Goal: Transaction & Acquisition: Register for event/course

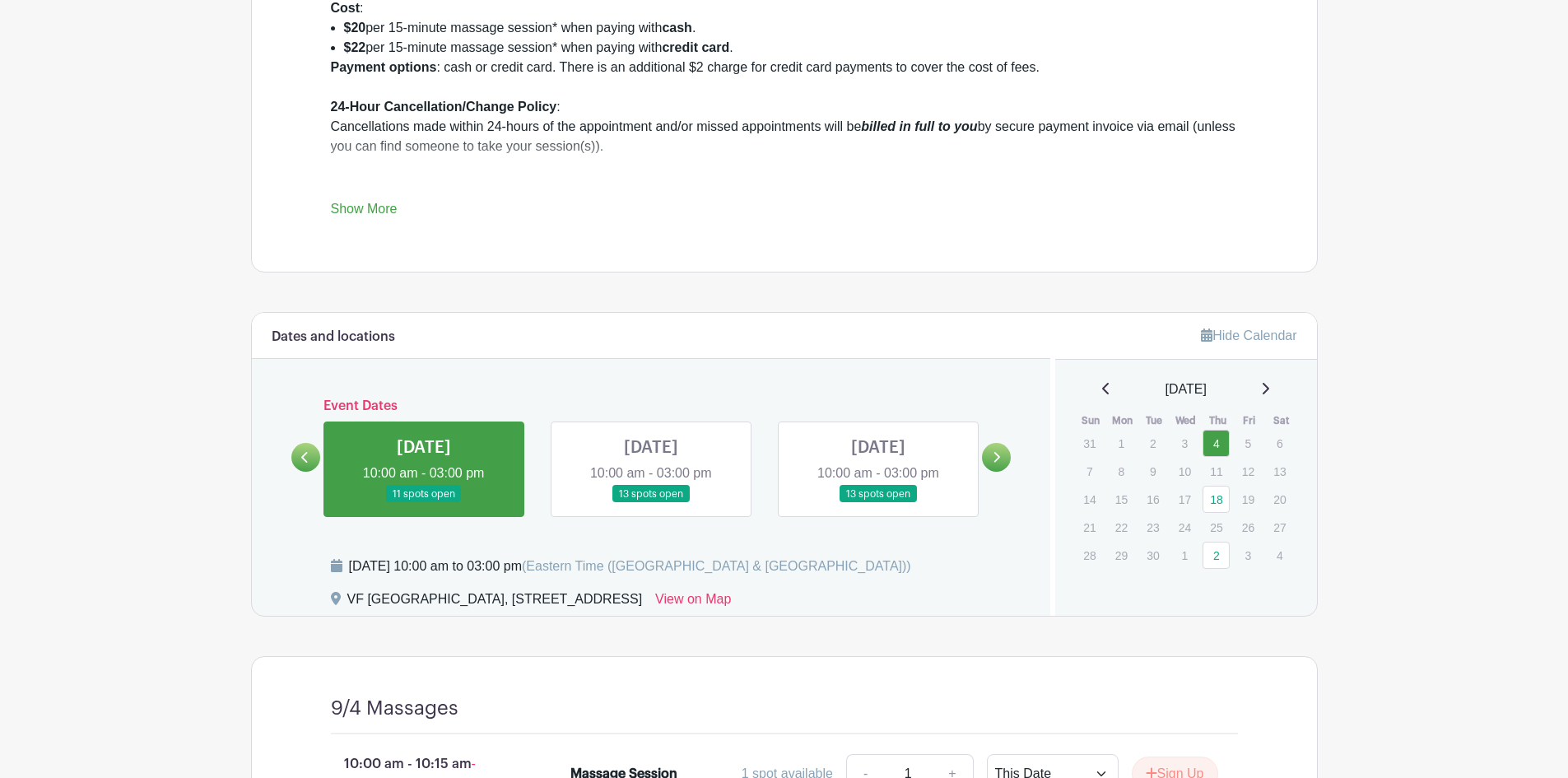
scroll to position [741, 0]
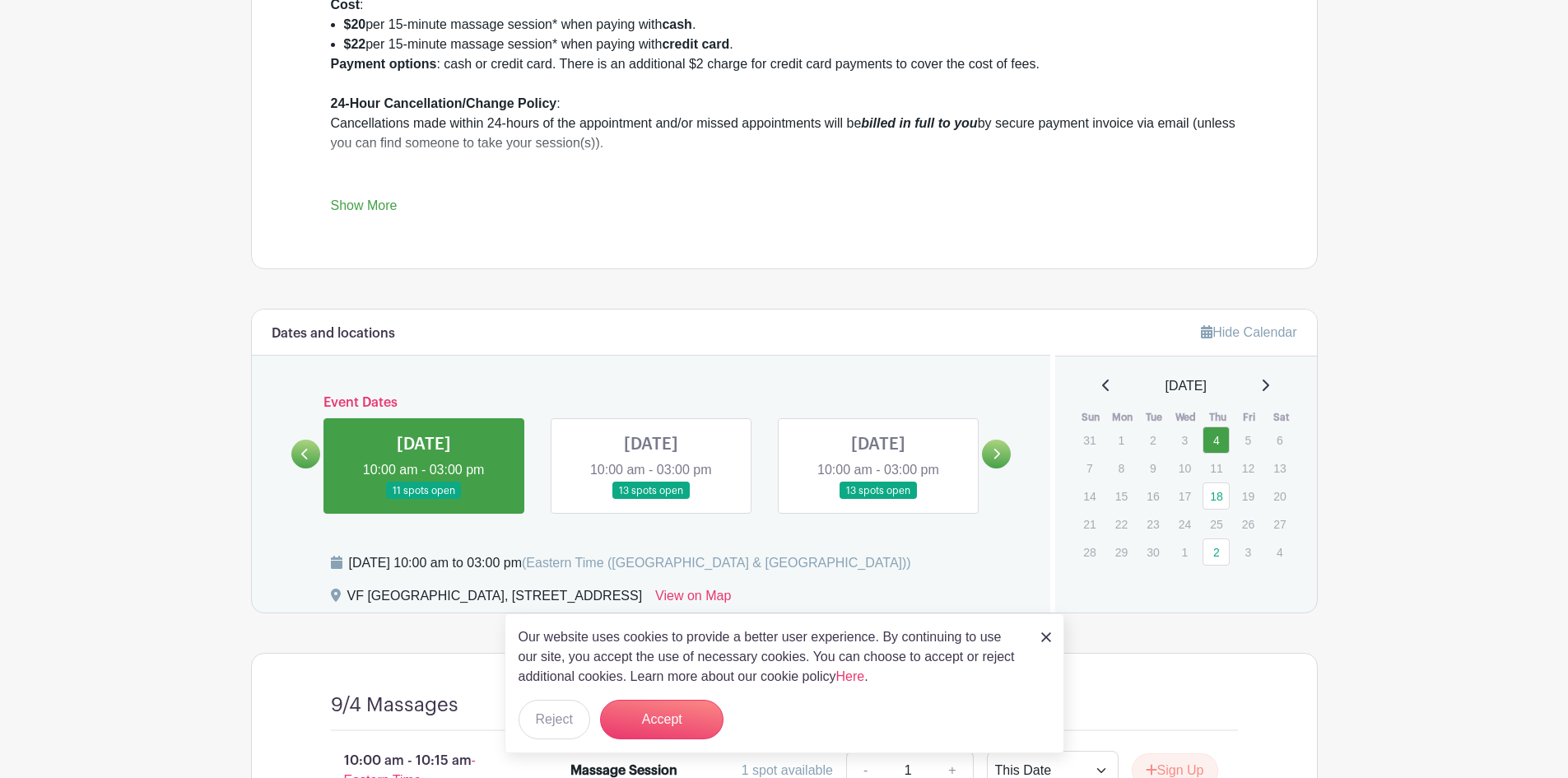
click at [651, 499] on link at bounding box center [651, 499] width 0 height 0
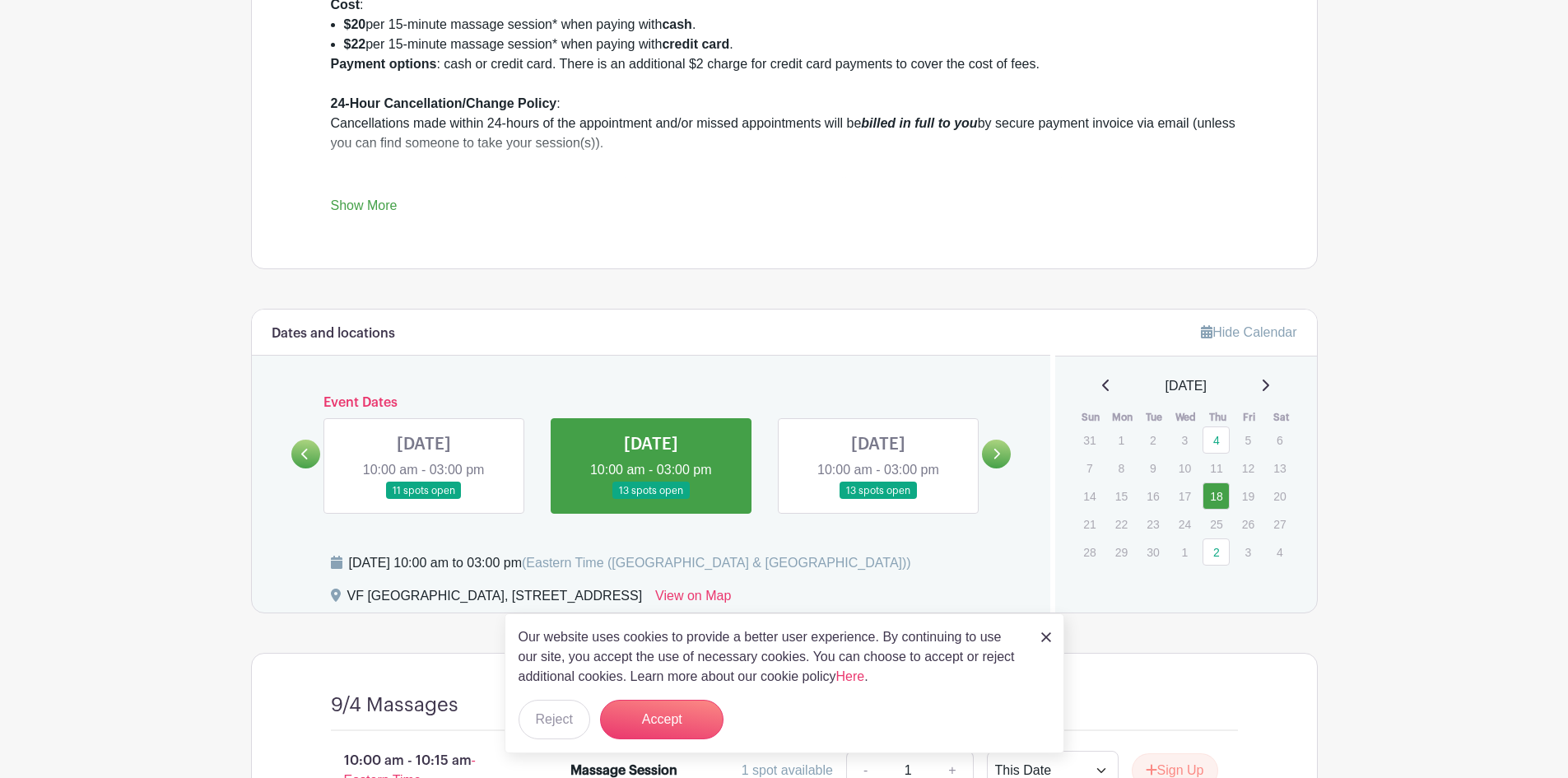
click at [651, 499] on link at bounding box center [651, 499] width 0 height 0
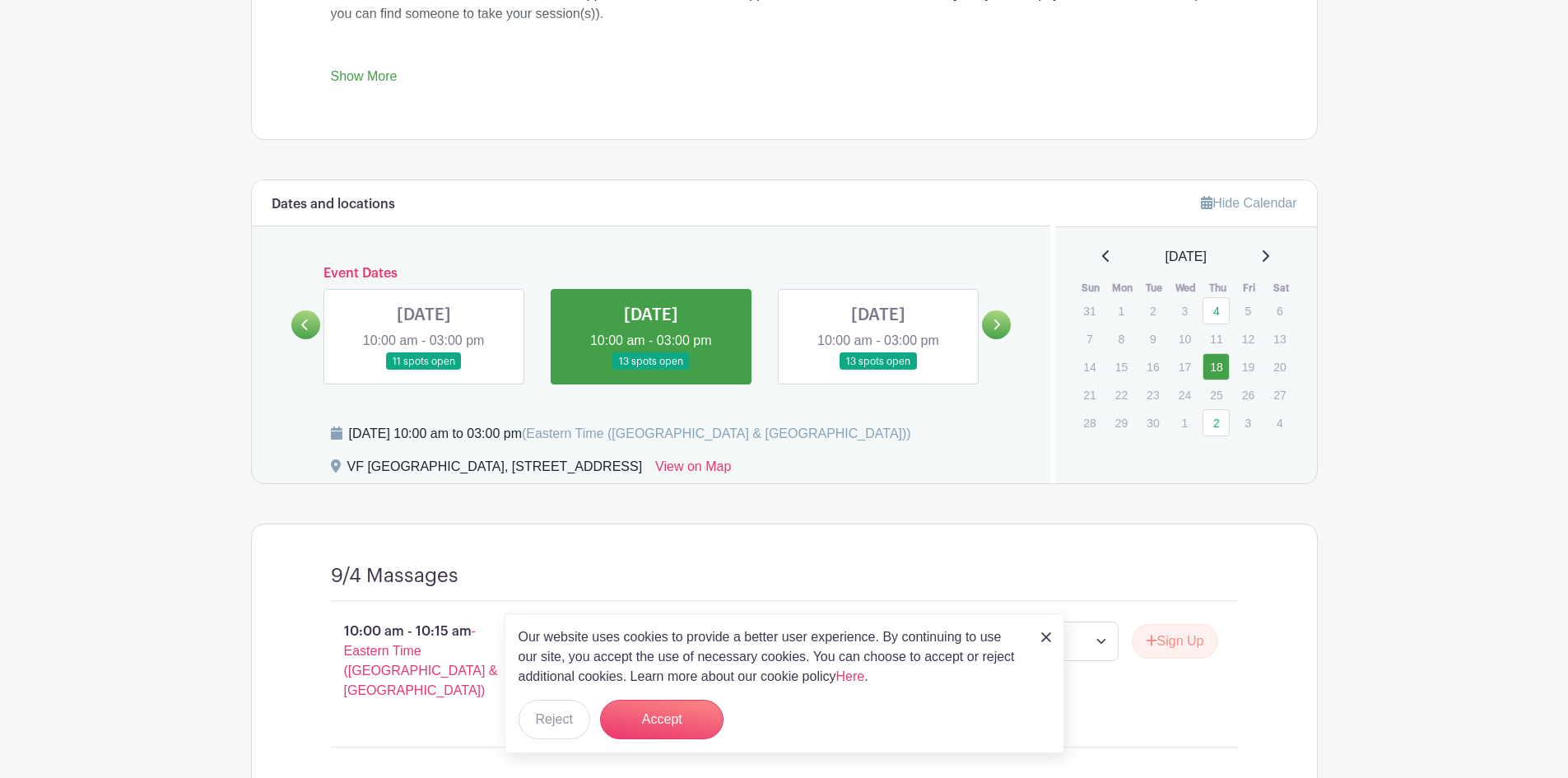
scroll to position [878, 0]
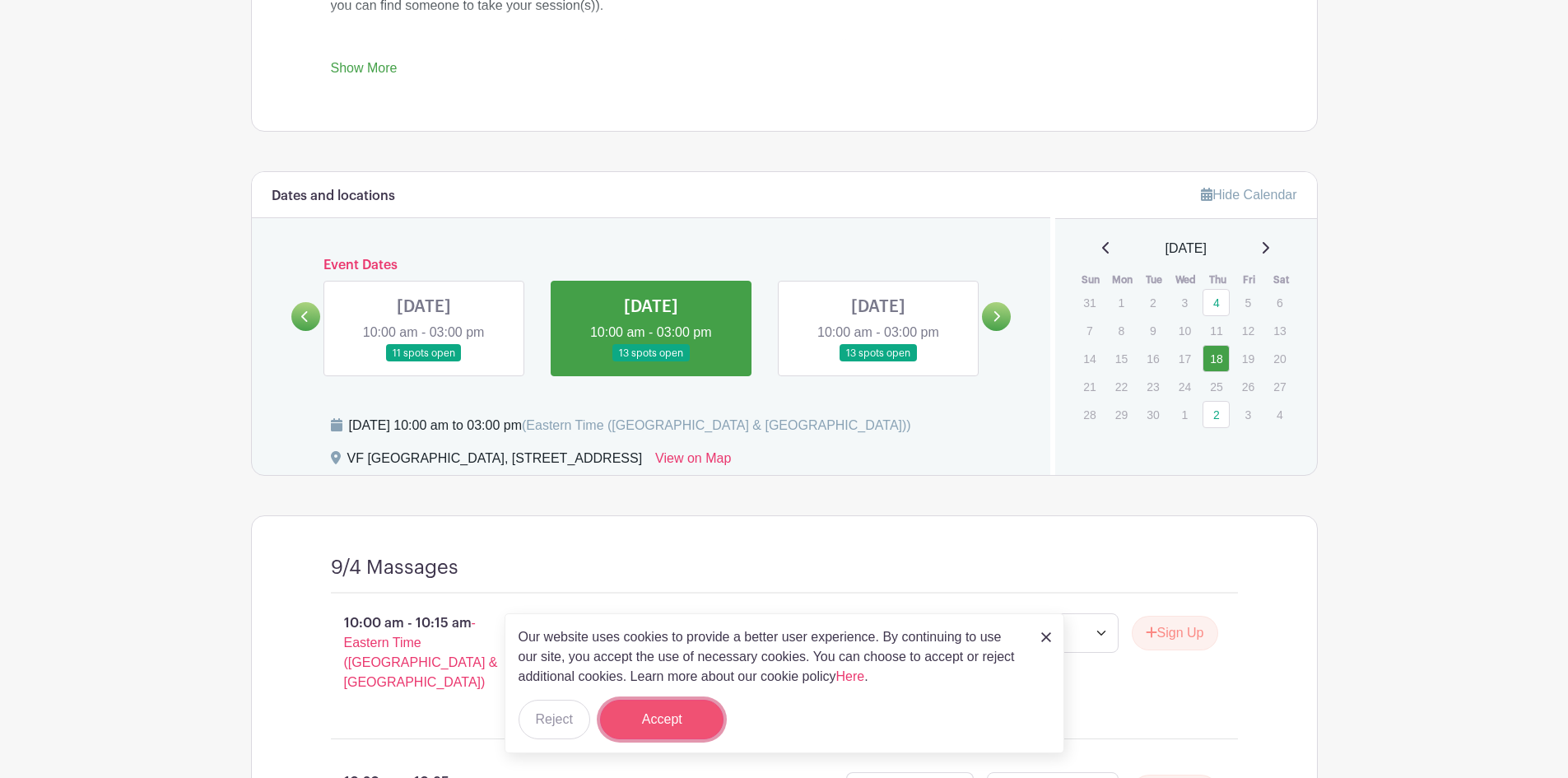
click at [672, 730] on button "Accept" at bounding box center [662, 720] width 124 height 40
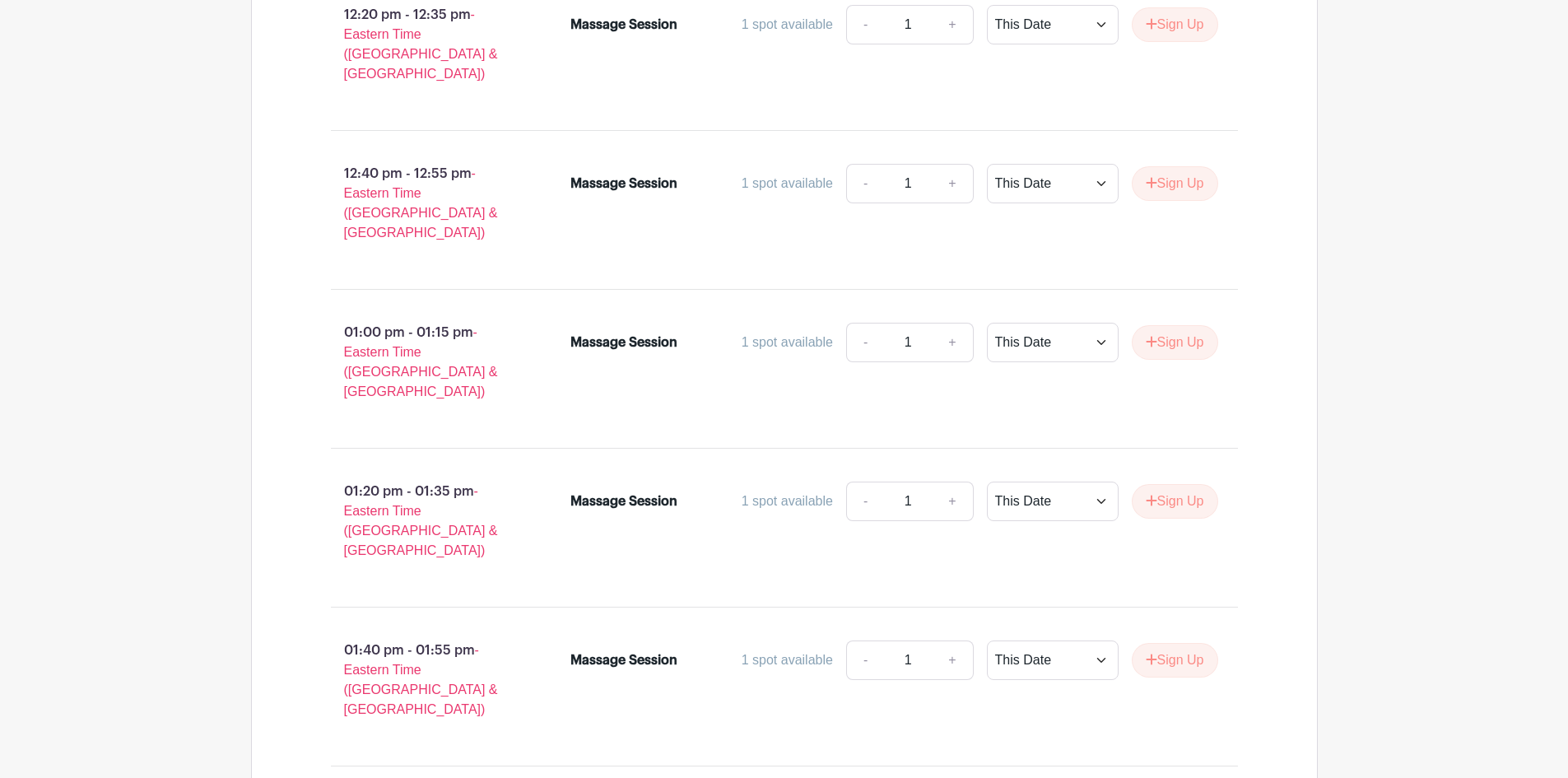
scroll to position [2661, 0]
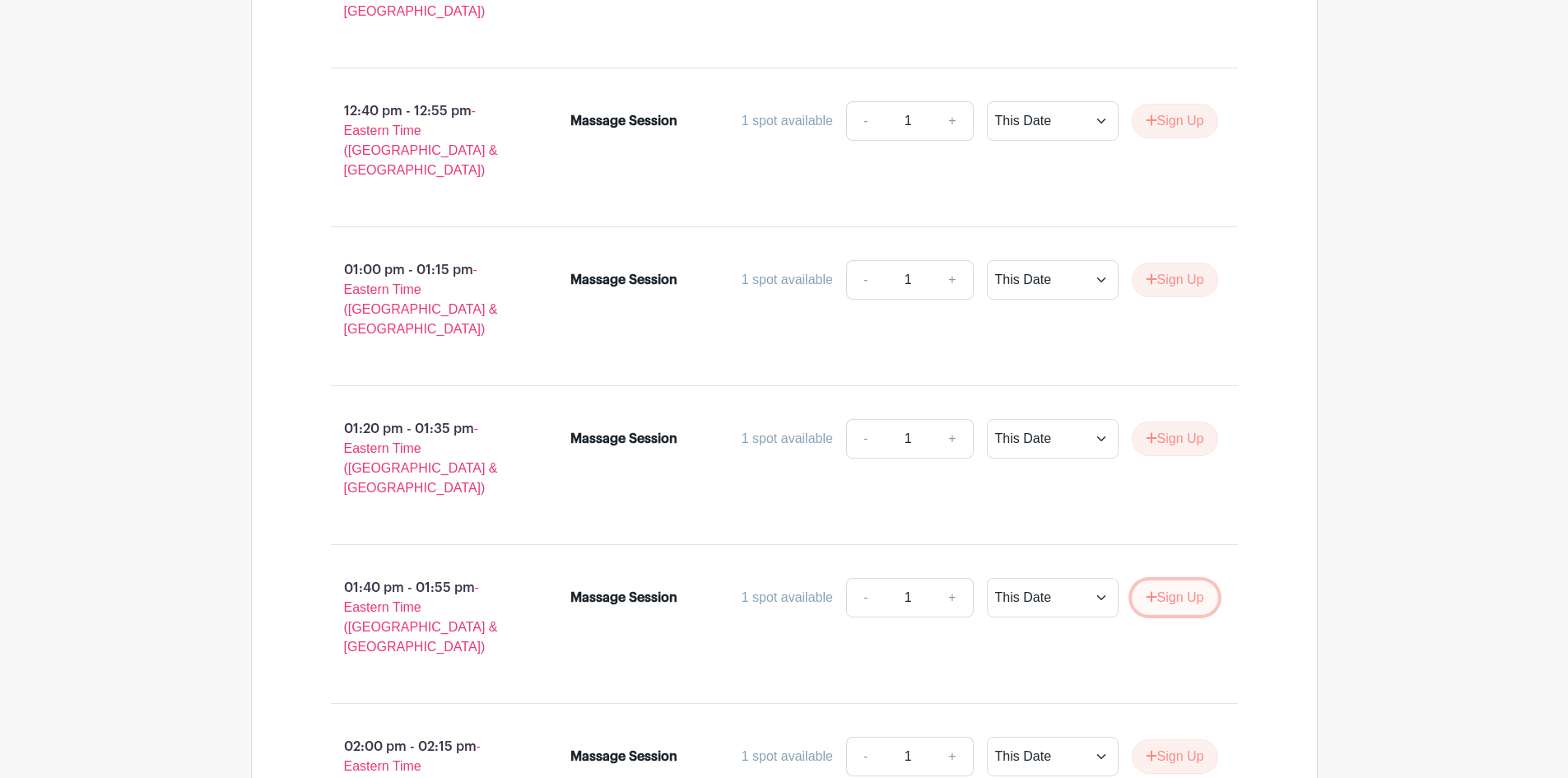
click at [1169, 580] on button "Sign Up" at bounding box center [1175, 597] width 87 height 34
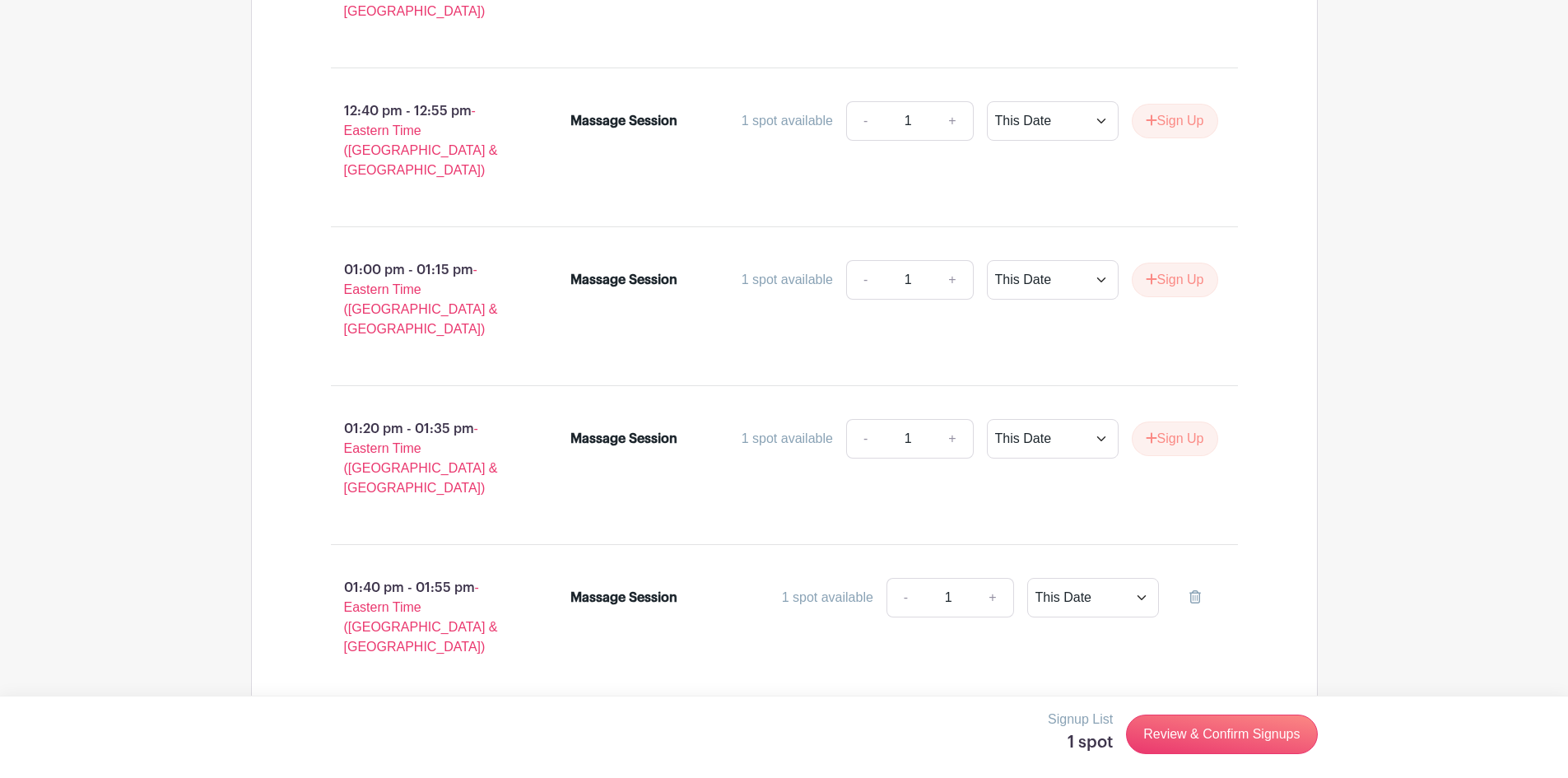
click at [1171, 739] on button "Sign Up" at bounding box center [1175, 756] width 87 height 34
click at [1229, 728] on link "Review & Confirm Signups" at bounding box center [1222, 734] width 191 height 40
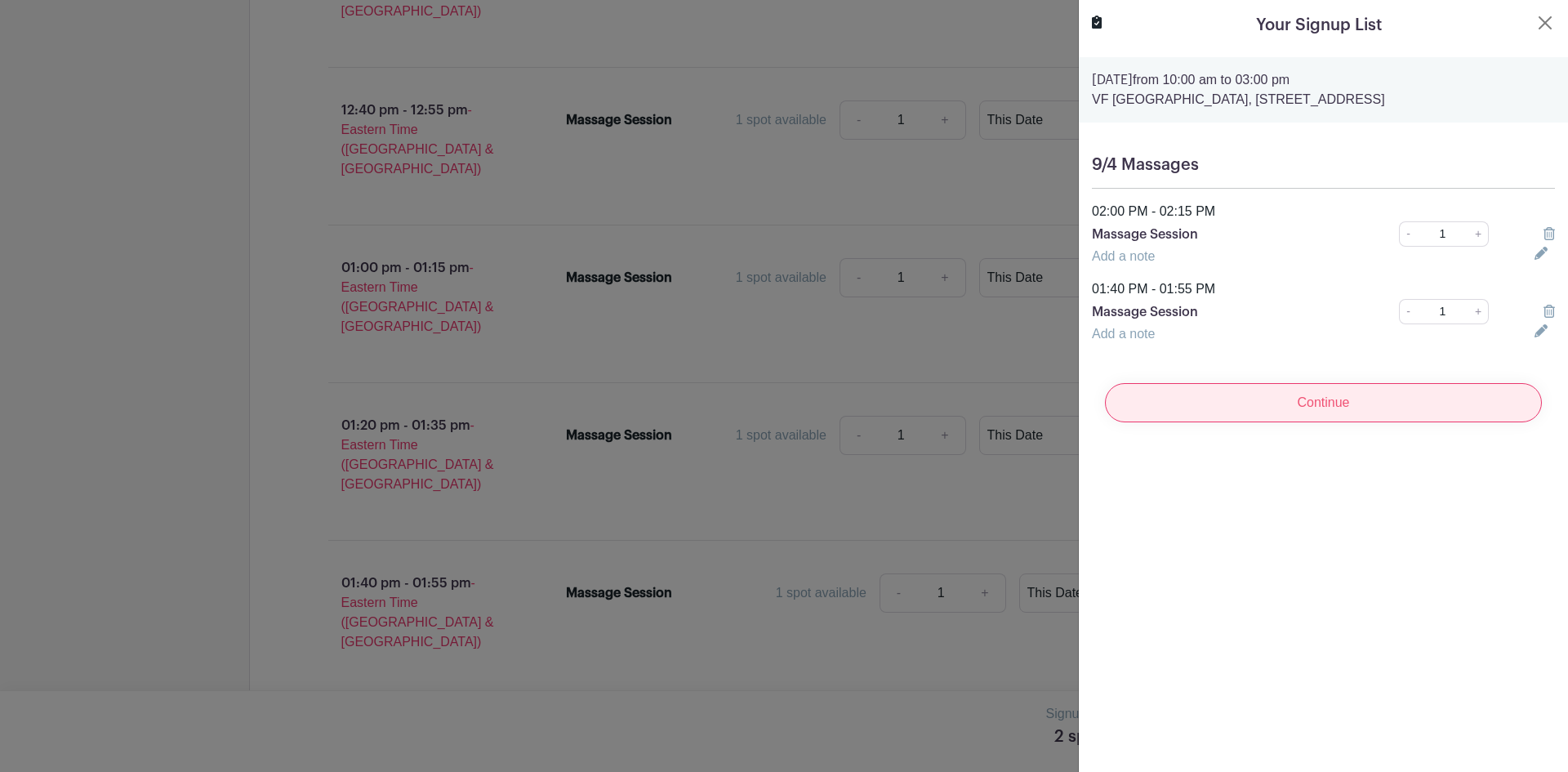
click at [1284, 422] on input "Continue" at bounding box center [1324, 403] width 437 height 40
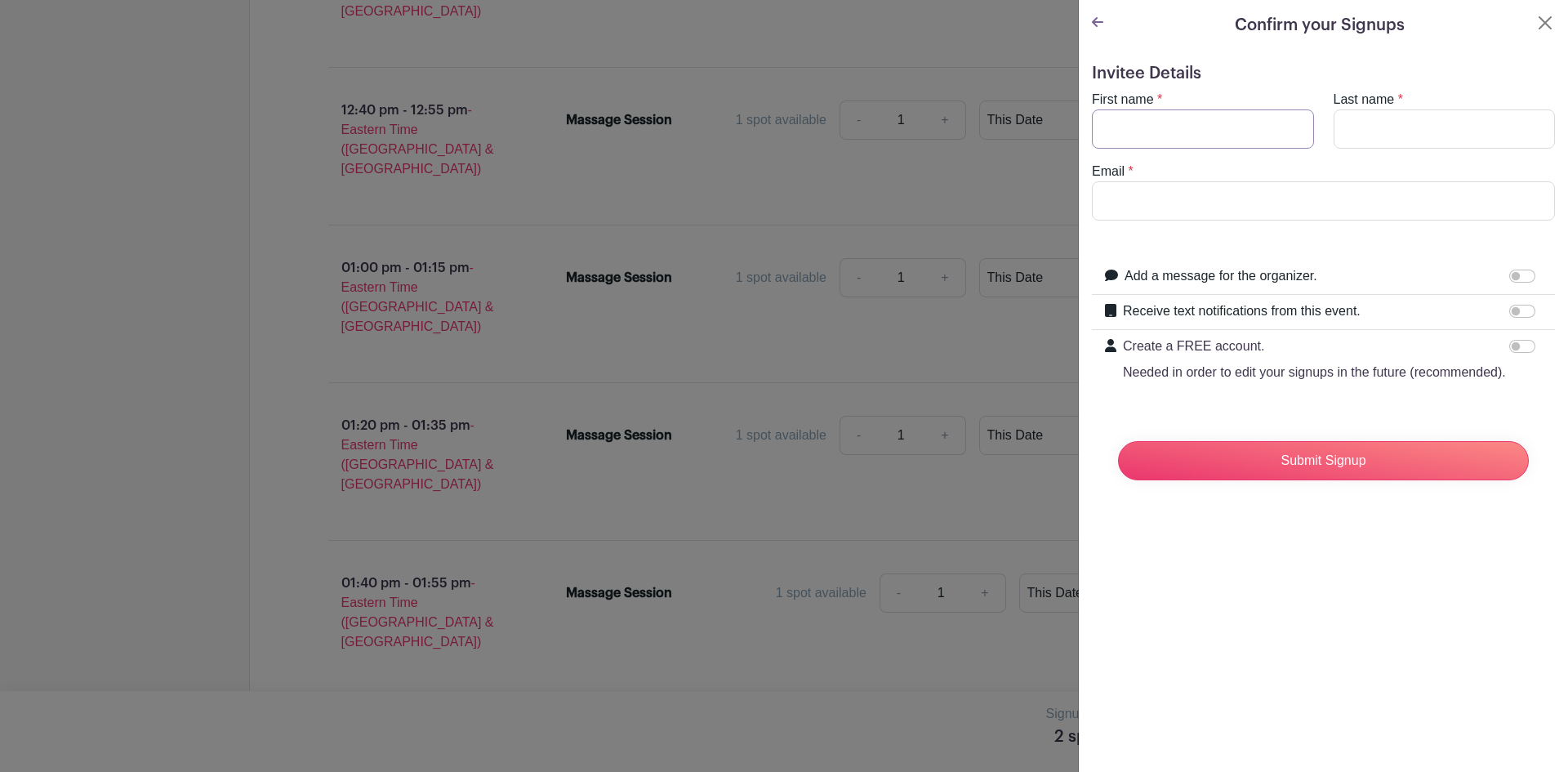
click at [1163, 123] on input "First name" at bounding box center [1203, 129] width 222 height 40
type input "[PERSON_NAME]"
type input "[EMAIL_ADDRESS][DOMAIN_NAME]"
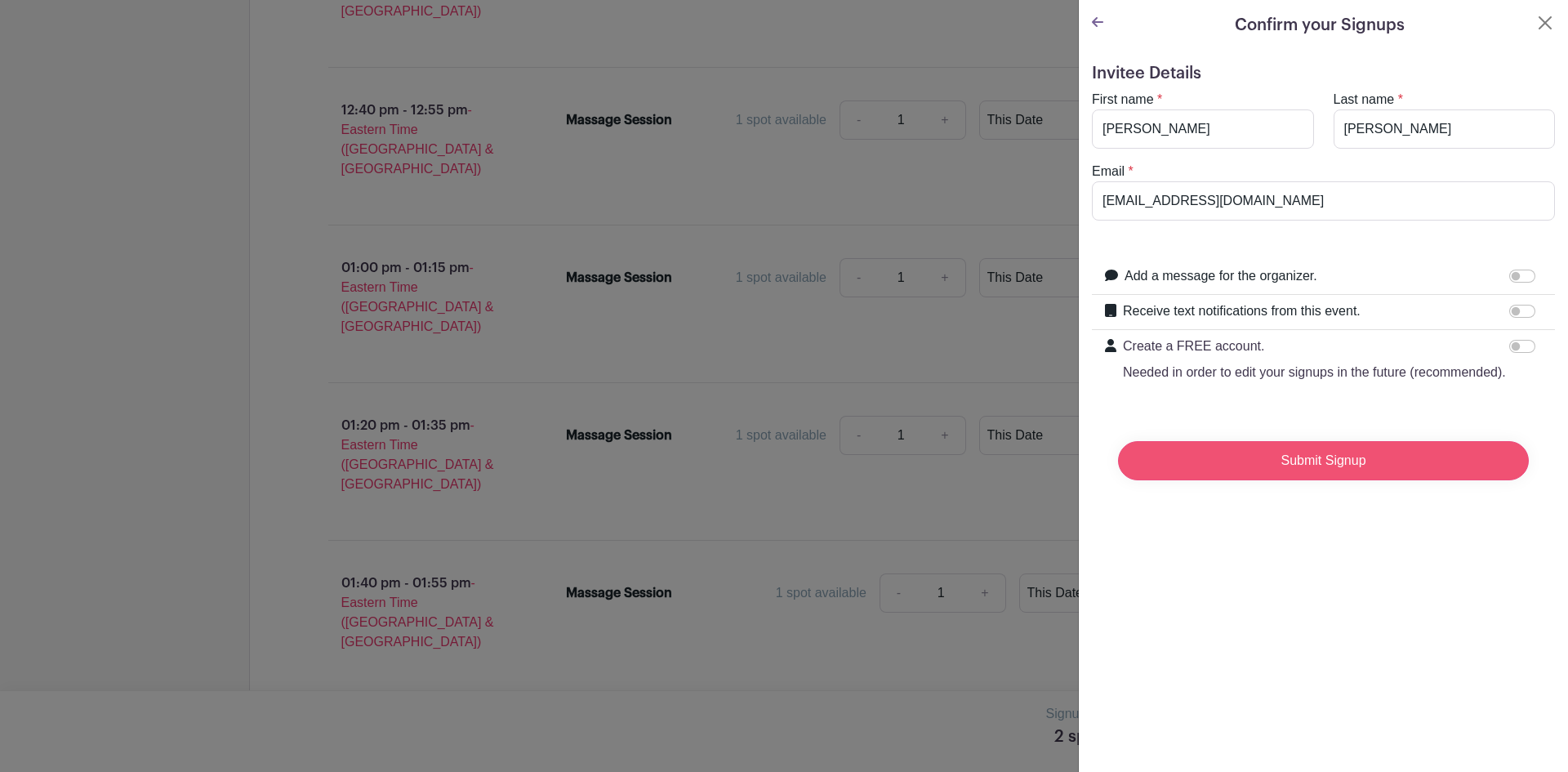
click at [1297, 480] on input "Submit Signup" at bounding box center [1324, 461] width 411 height 40
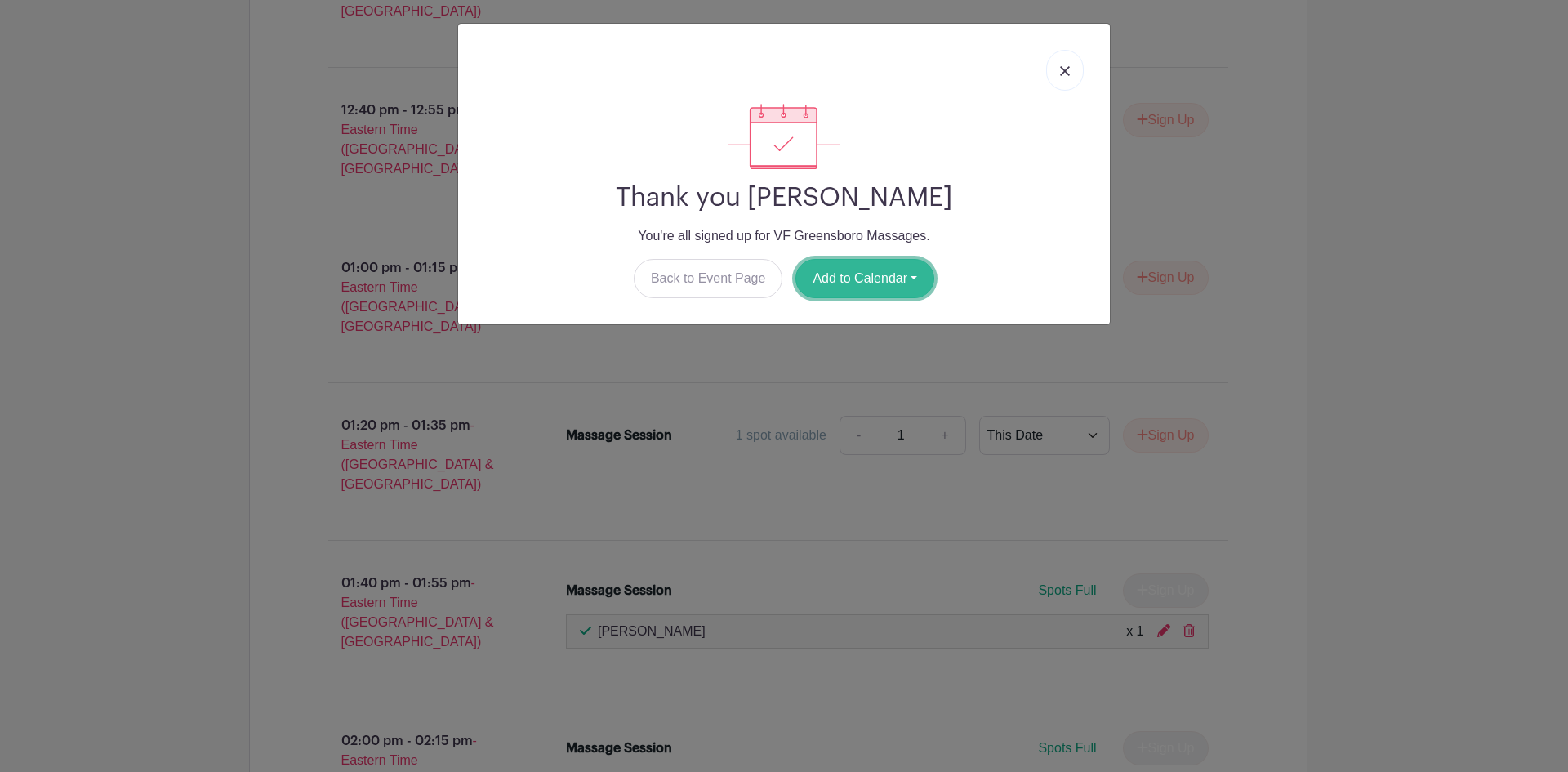
click at [907, 285] on button "Add to Calendar" at bounding box center [865, 278] width 139 height 40
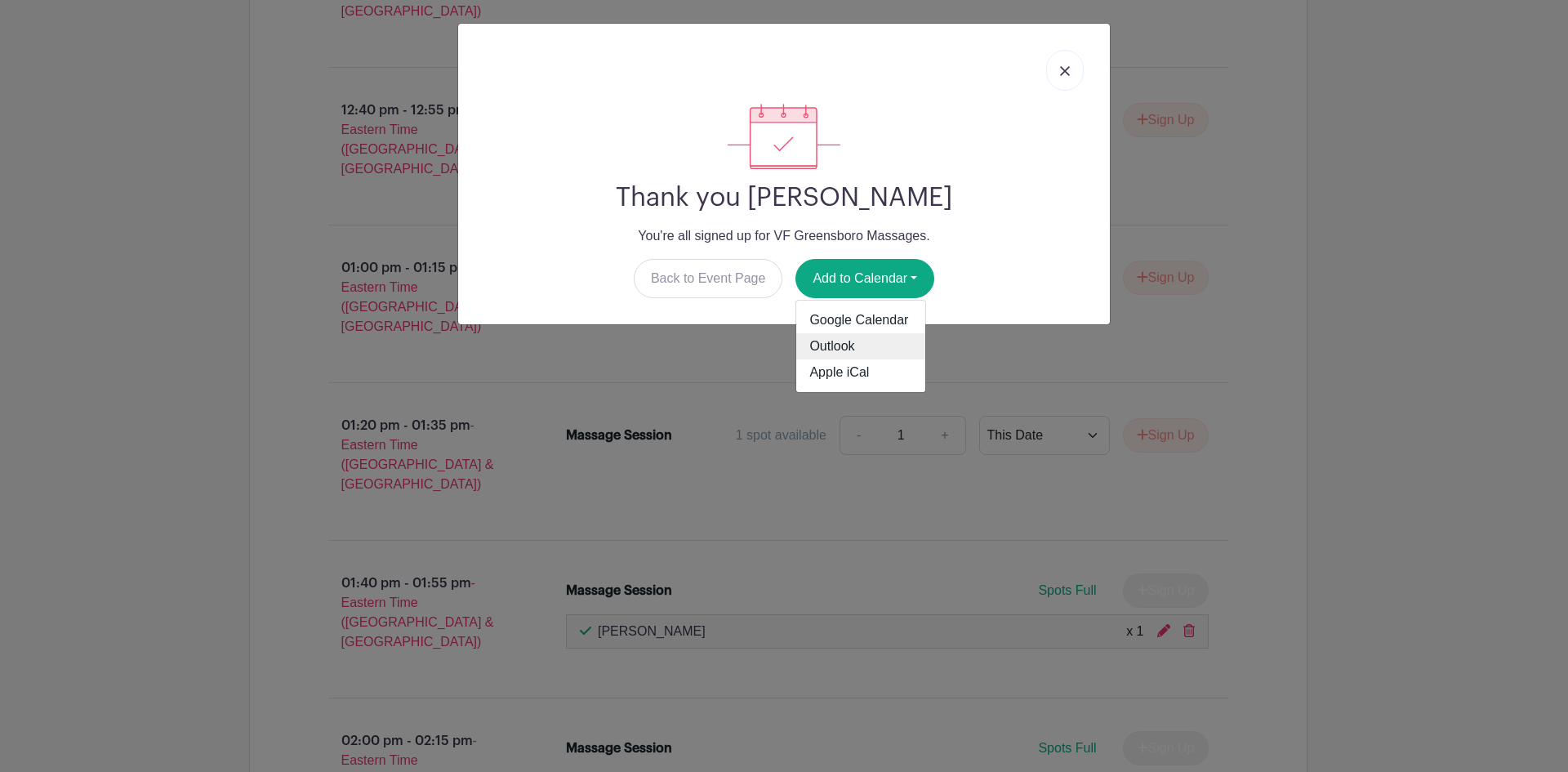
click at [858, 343] on link "Outlook" at bounding box center [861, 346] width 129 height 26
click at [1066, 71] on img at bounding box center [1065, 71] width 9 height 9
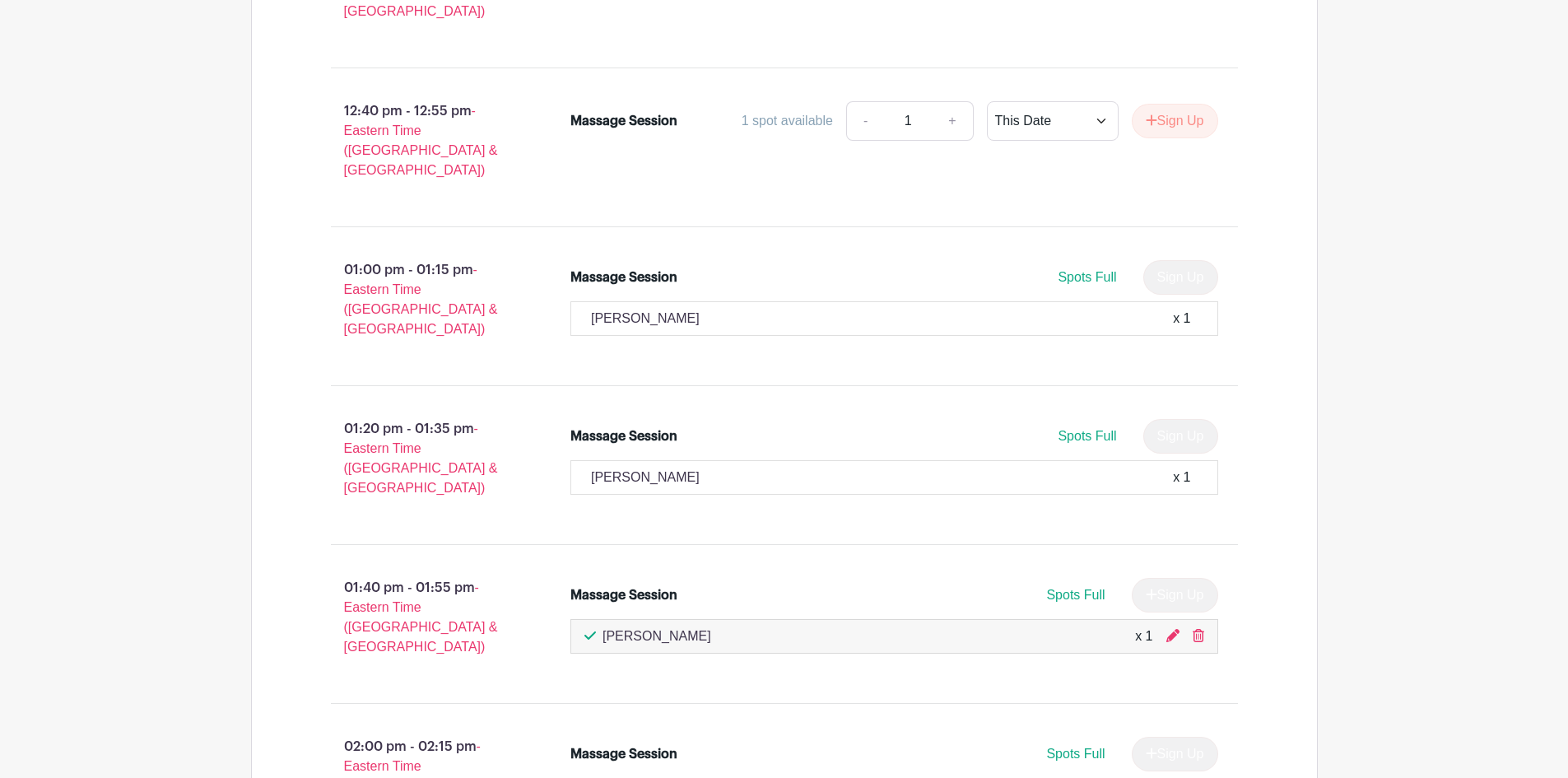
scroll to position [2668, 0]
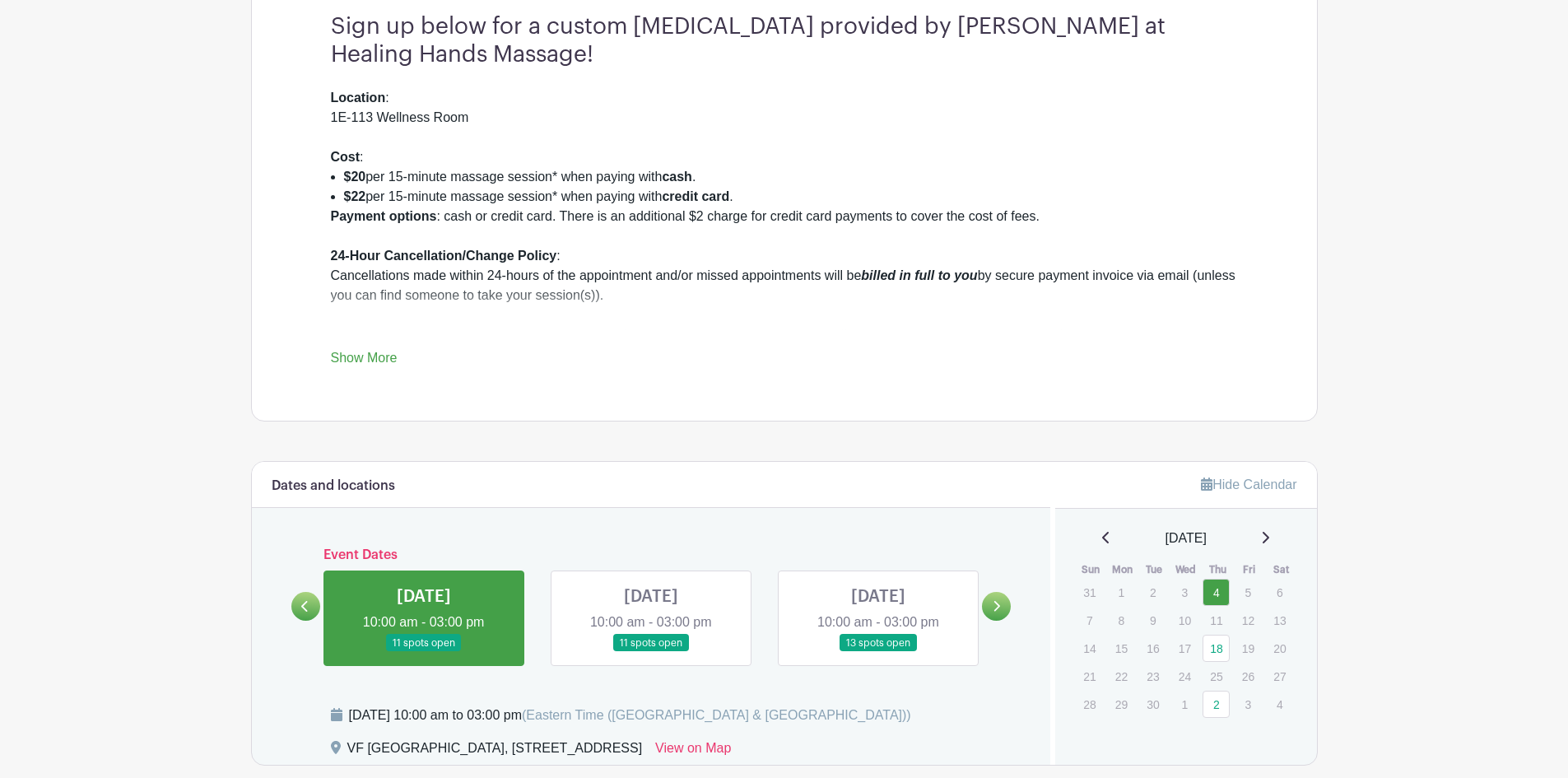
scroll to position [658, 0]
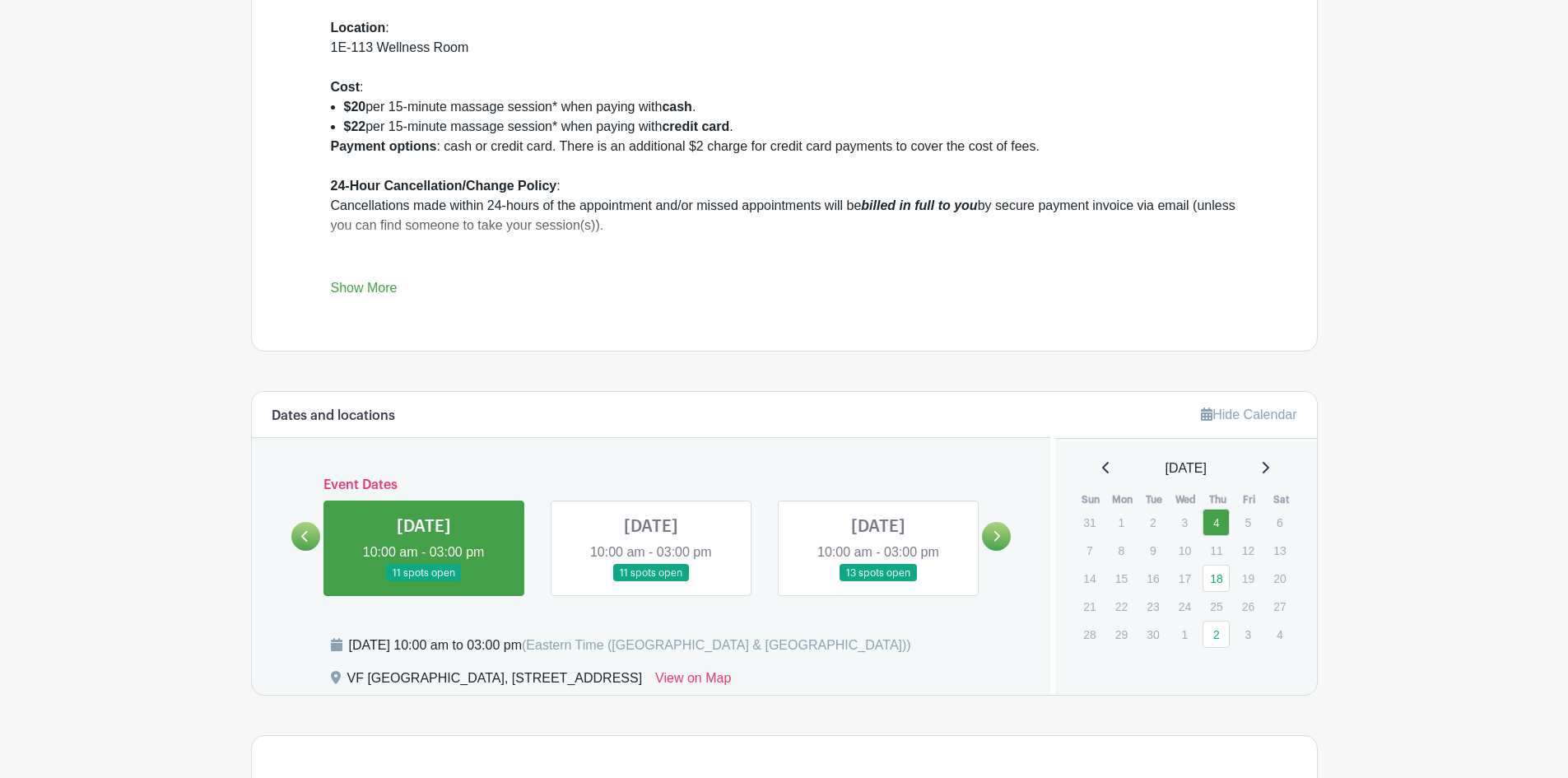
click at [878, 582] on link at bounding box center [878, 582] width 0 height 0
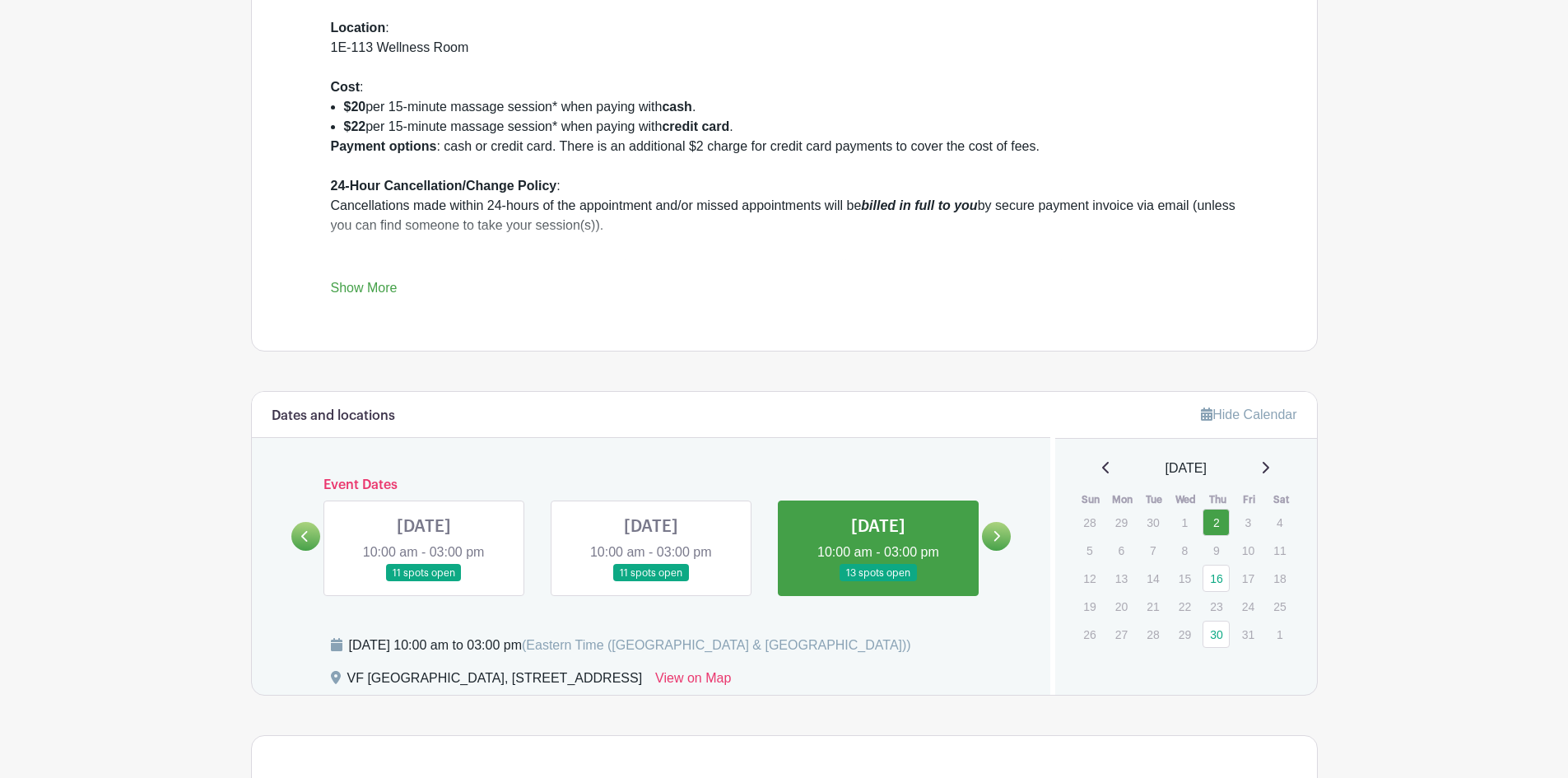
click at [878, 582] on link at bounding box center [878, 582] width 0 height 0
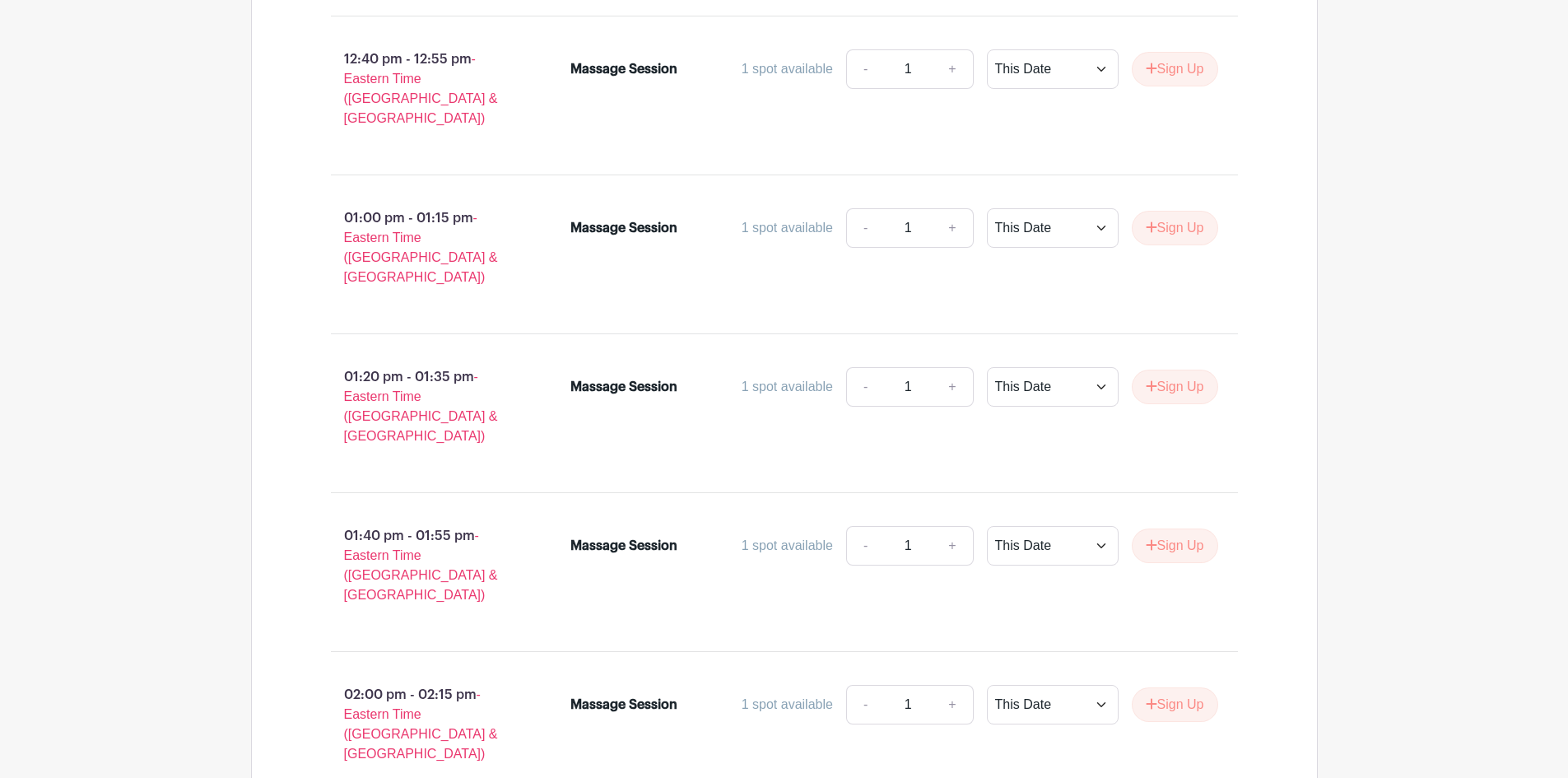
scroll to position [2716, 0]
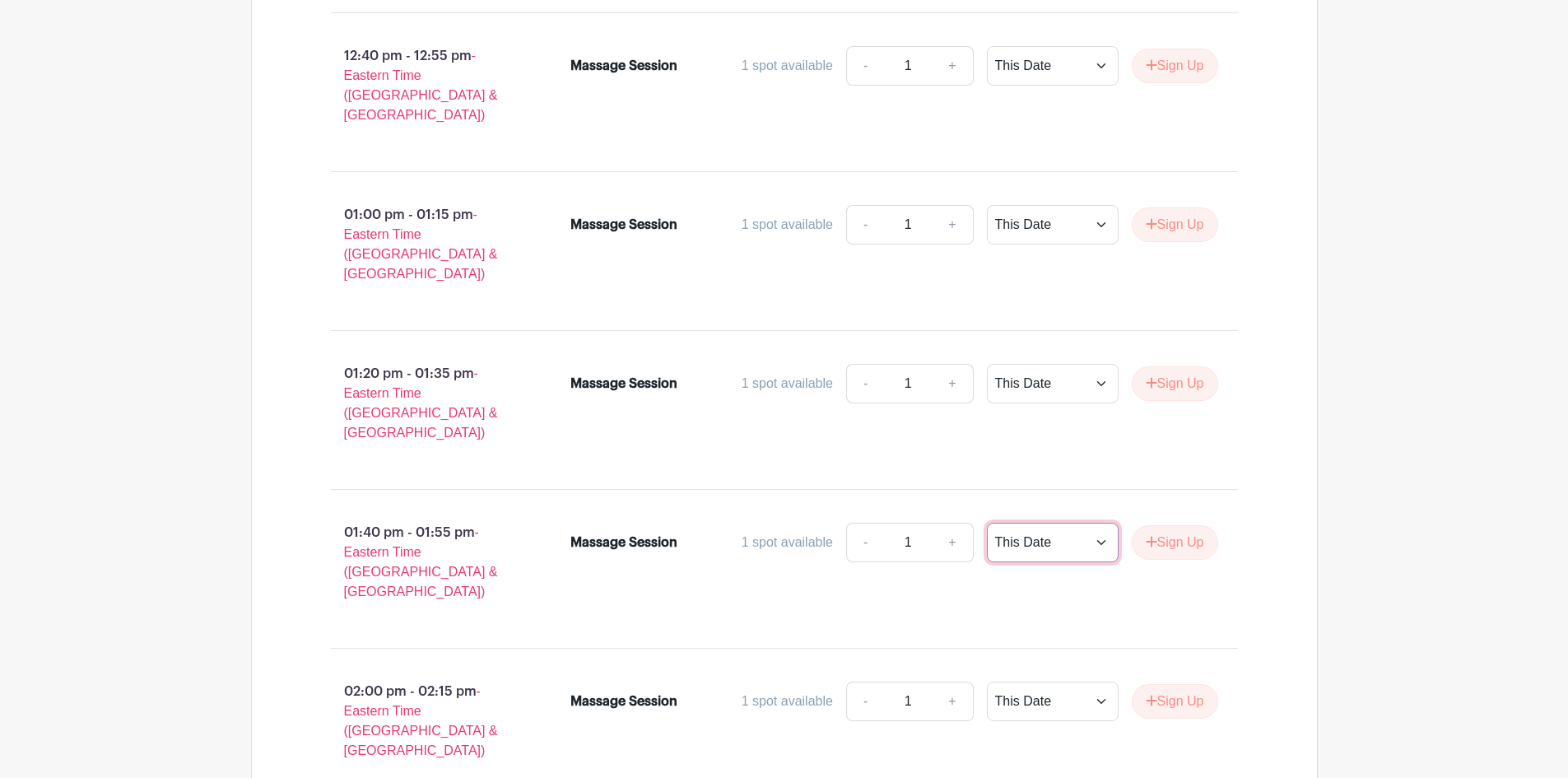
click at [1090, 522] on select "This Date Select Dates" at bounding box center [1053, 542] width 131 height 40
click at [1166, 525] on button "Sign Up" at bounding box center [1175, 542] width 87 height 34
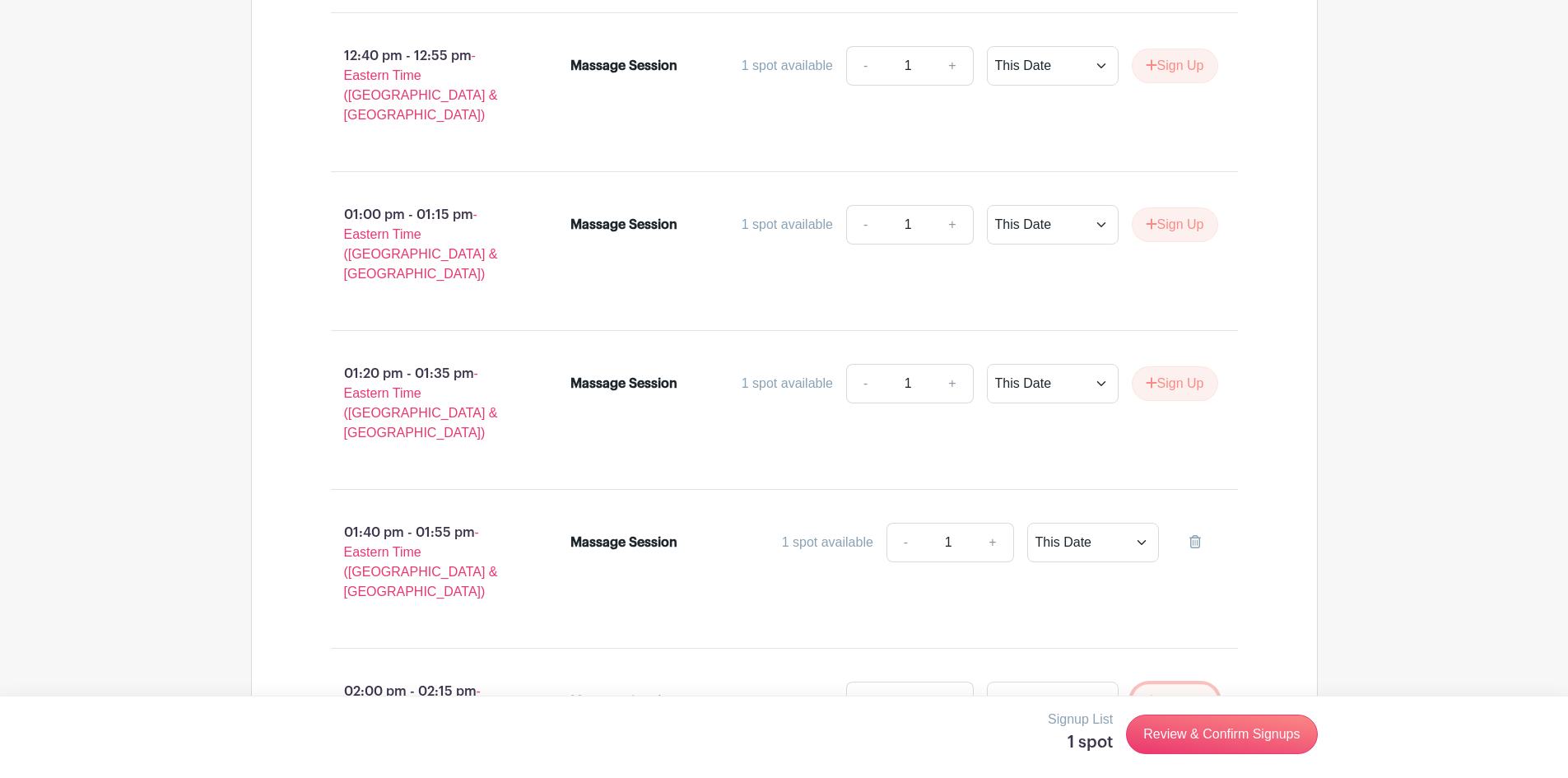
click at [1170, 684] on button "Sign Up" at bounding box center [1175, 701] width 87 height 34
click at [1236, 751] on link "Review & Confirm Signups" at bounding box center [1222, 734] width 191 height 40
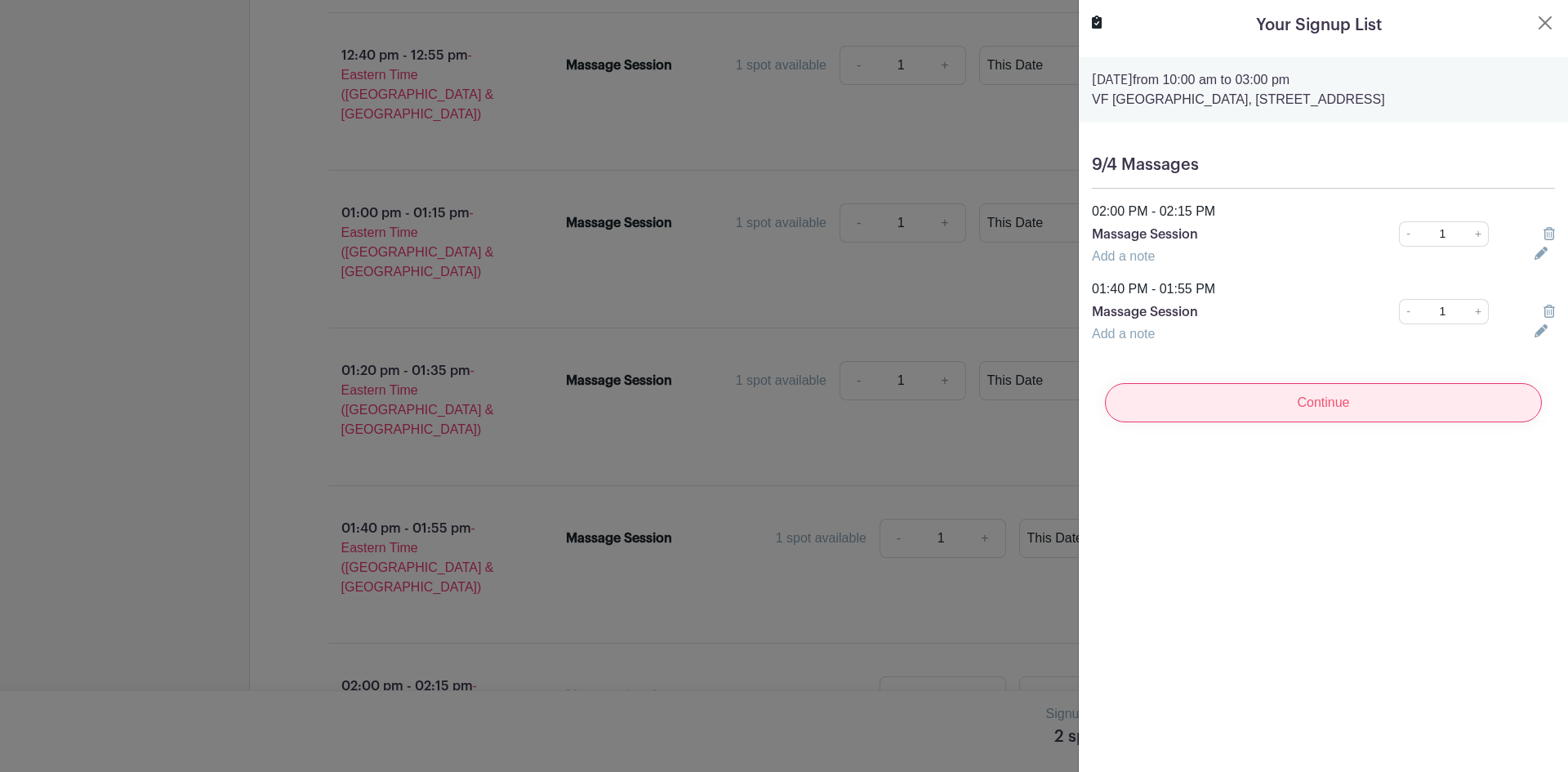
click at [1340, 422] on input "Continue" at bounding box center [1324, 403] width 437 height 40
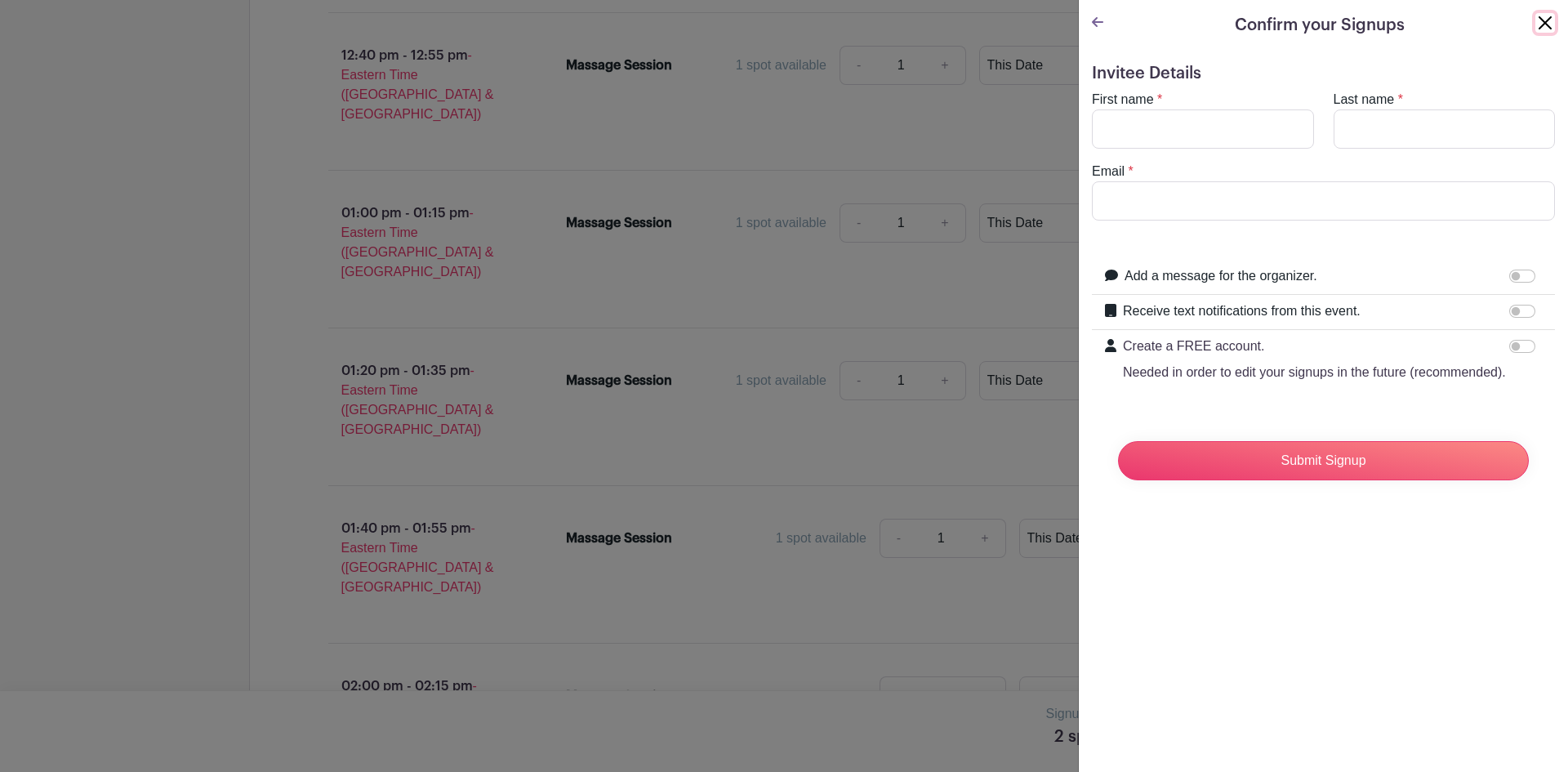
click at [1536, 23] on button "Close" at bounding box center [1545, 23] width 20 height 20
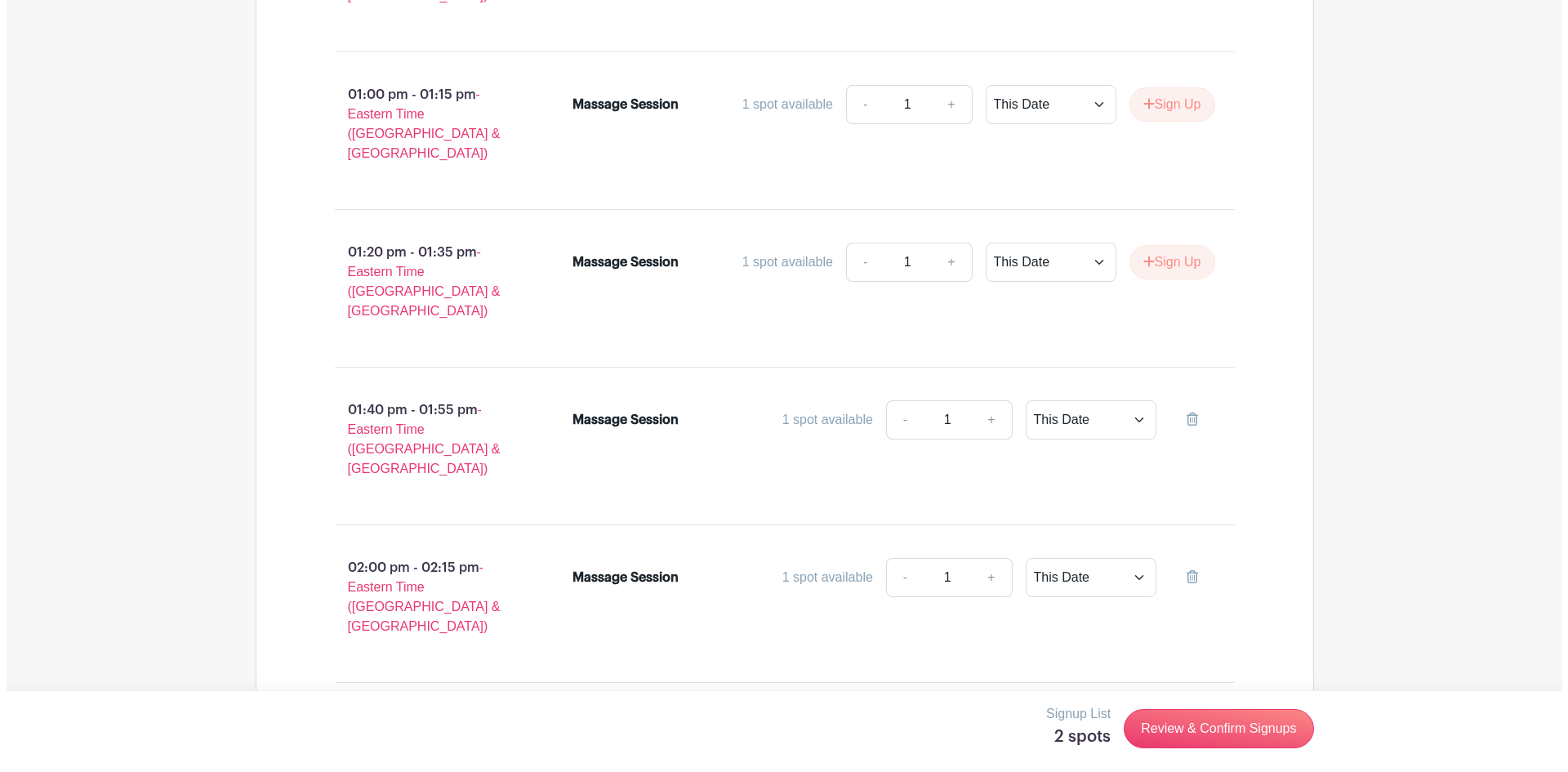
scroll to position [2885, 0]
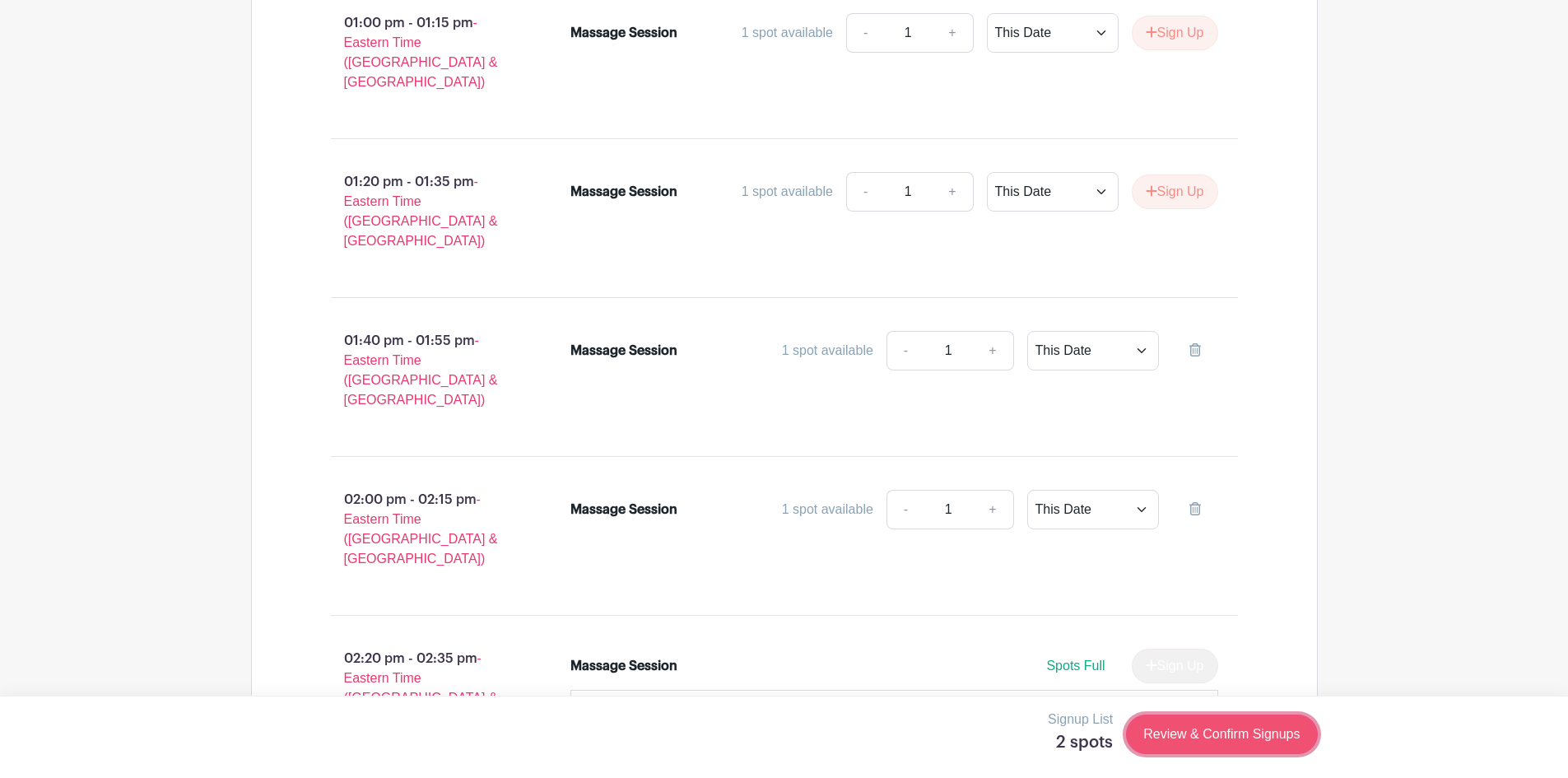
click at [1209, 733] on link "Review & Confirm Signups" at bounding box center [1222, 734] width 191 height 40
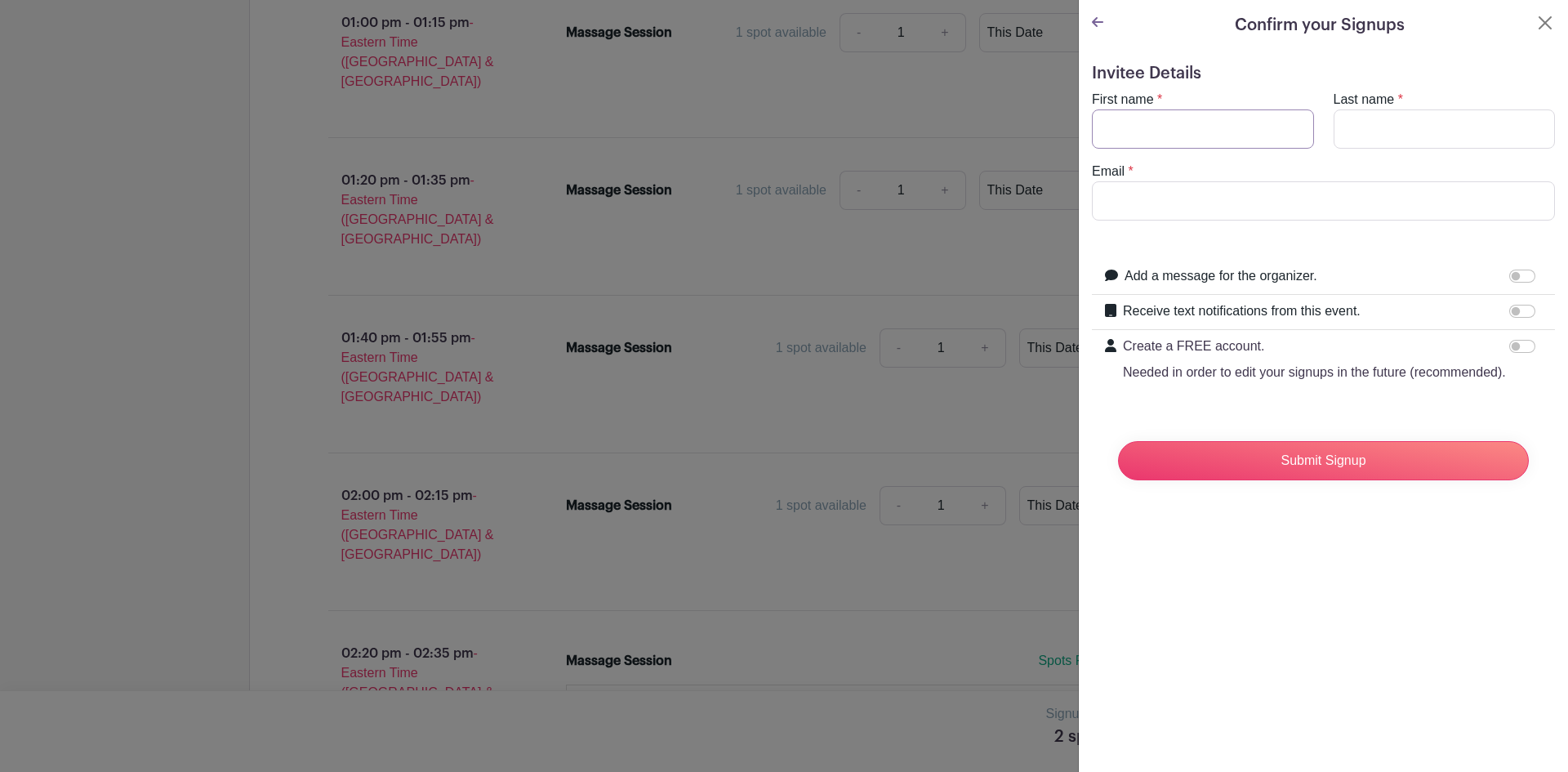
click at [1155, 125] on input "First name" at bounding box center [1203, 129] width 222 height 40
type input "[PERSON_NAME]"
type input "[EMAIL_ADDRESS][DOMAIN_NAME]"
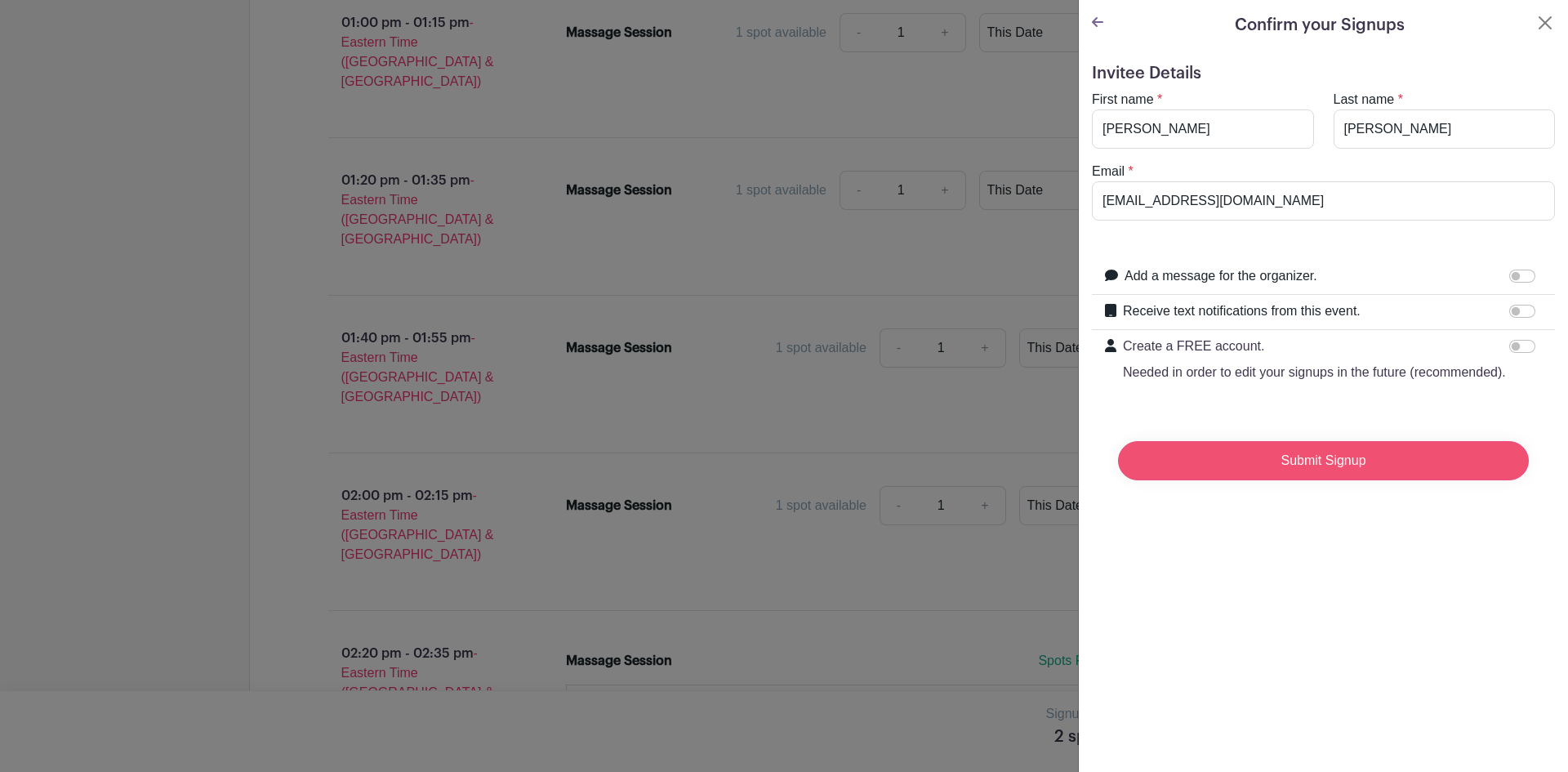
click at [1252, 472] on input "Submit Signup" at bounding box center [1324, 461] width 411 height 40
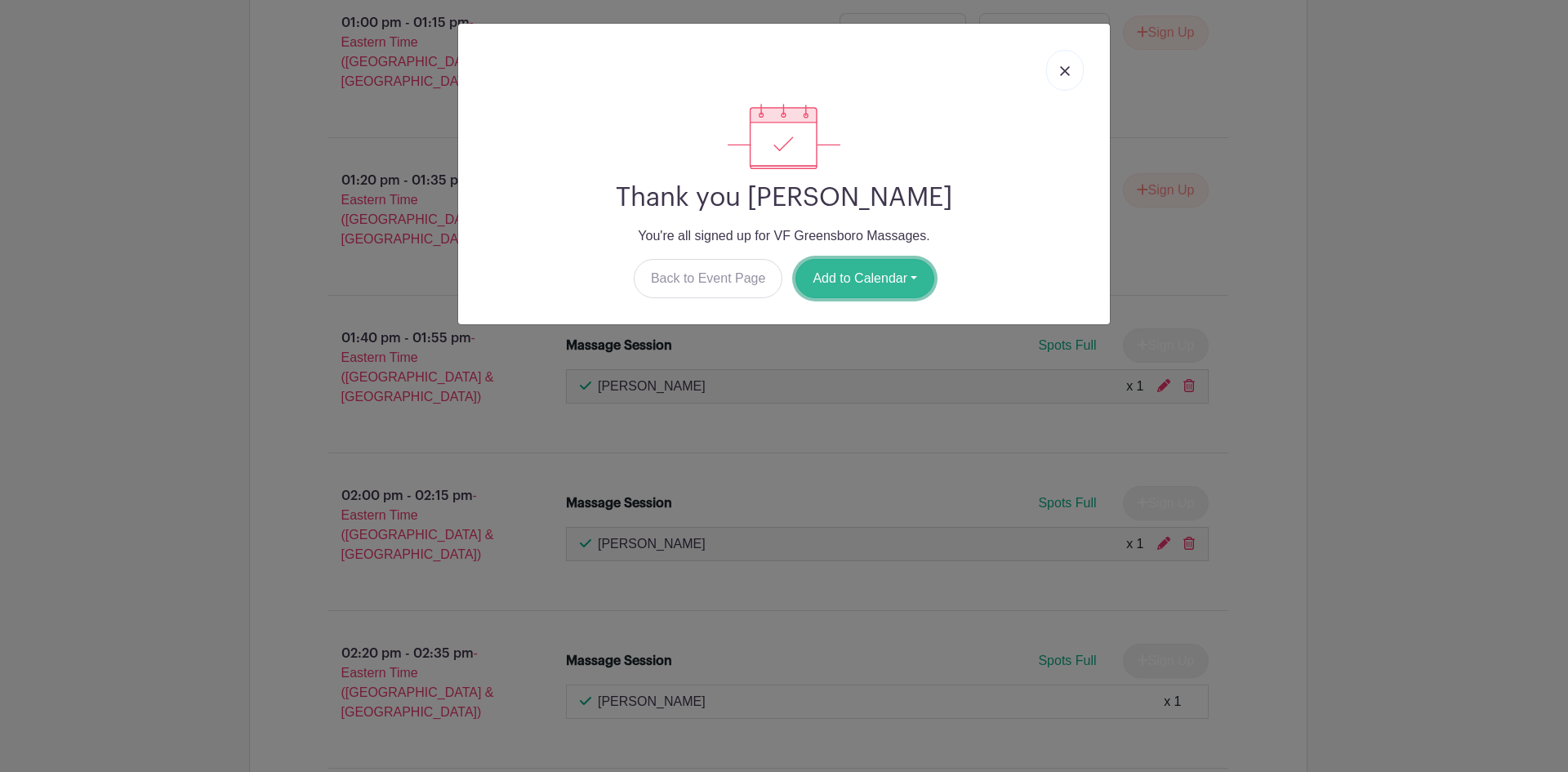
click at [873, 270] on button "Add to Calendar" at bounding box center [865, 278] width 139 height 40
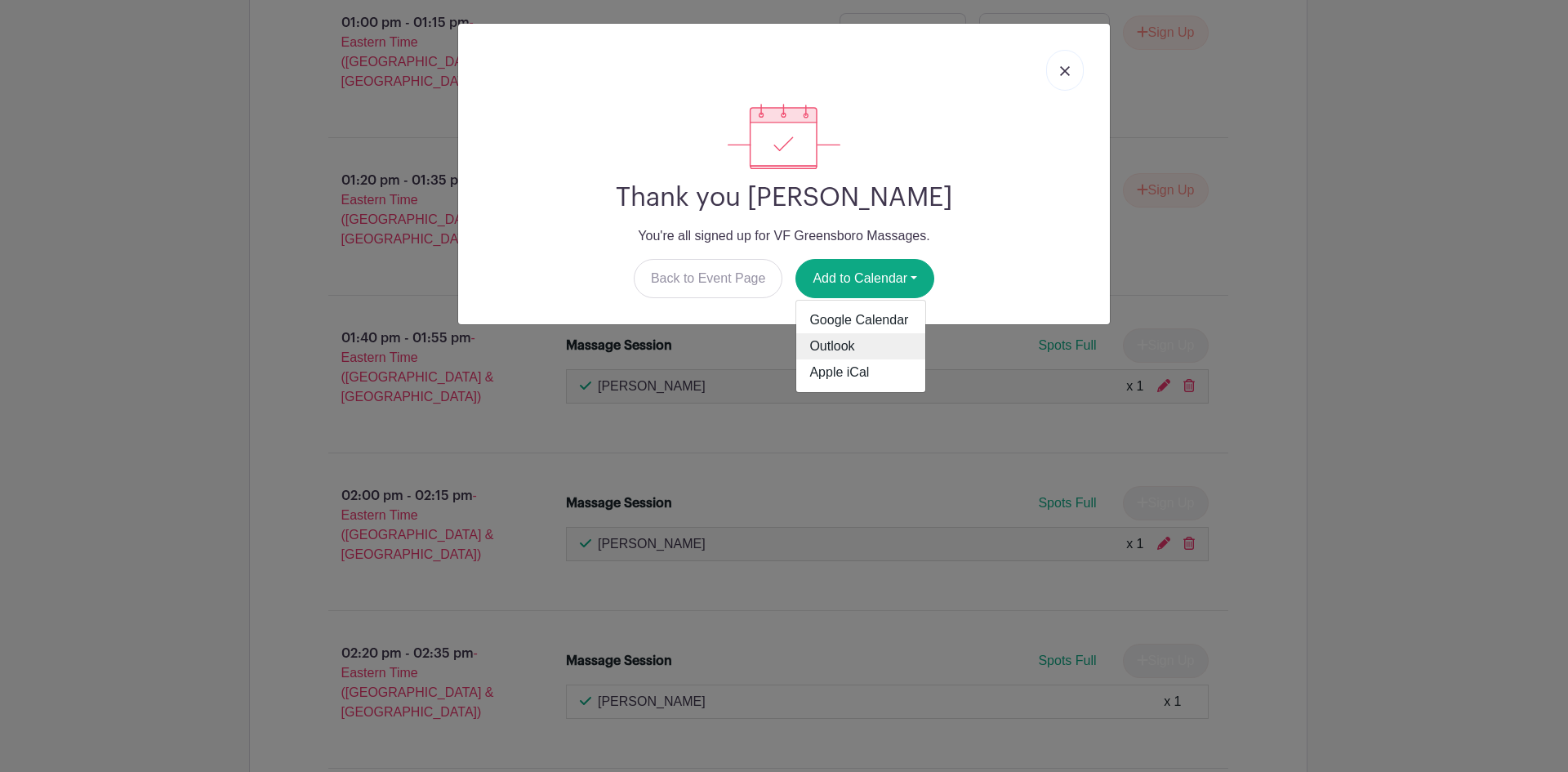
click at [858, 345] on link "Outlook" at bounding box center [861, 346] width 129 height 26
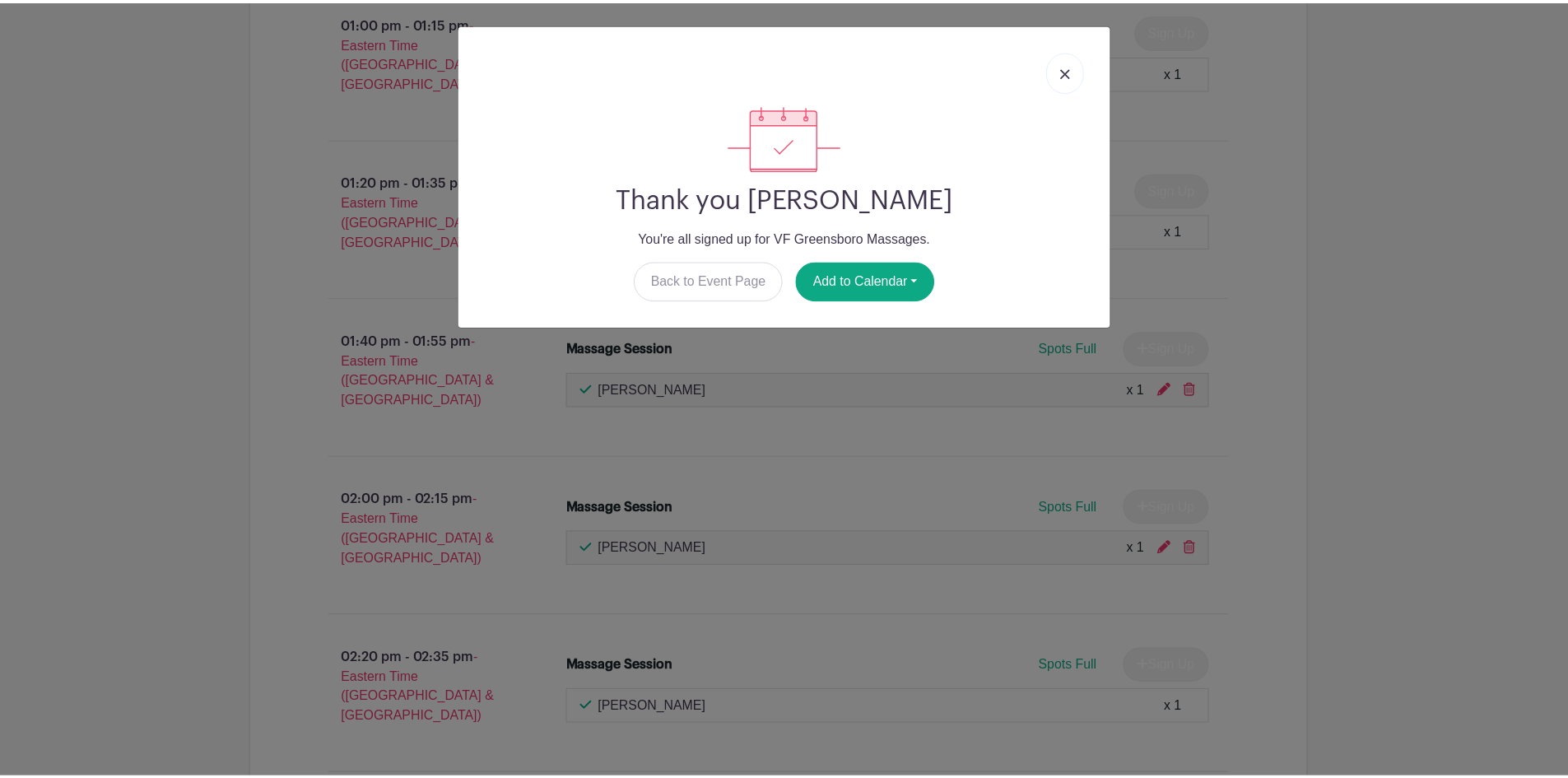
scroll to position [2925, 0]
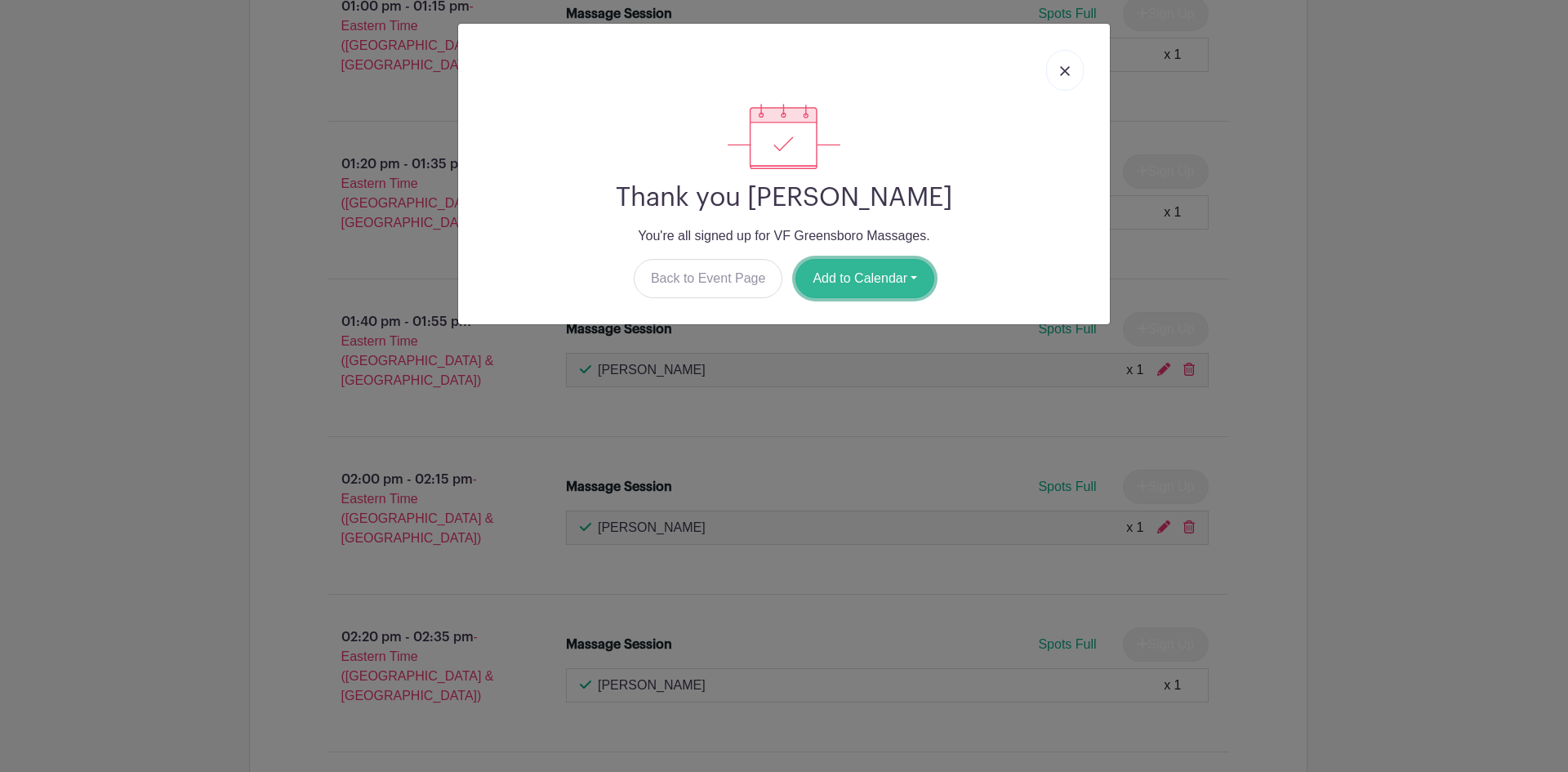
click at [909, 286] on button "Add to Calendar" at bounding box center [865, 278] width 139 height 40
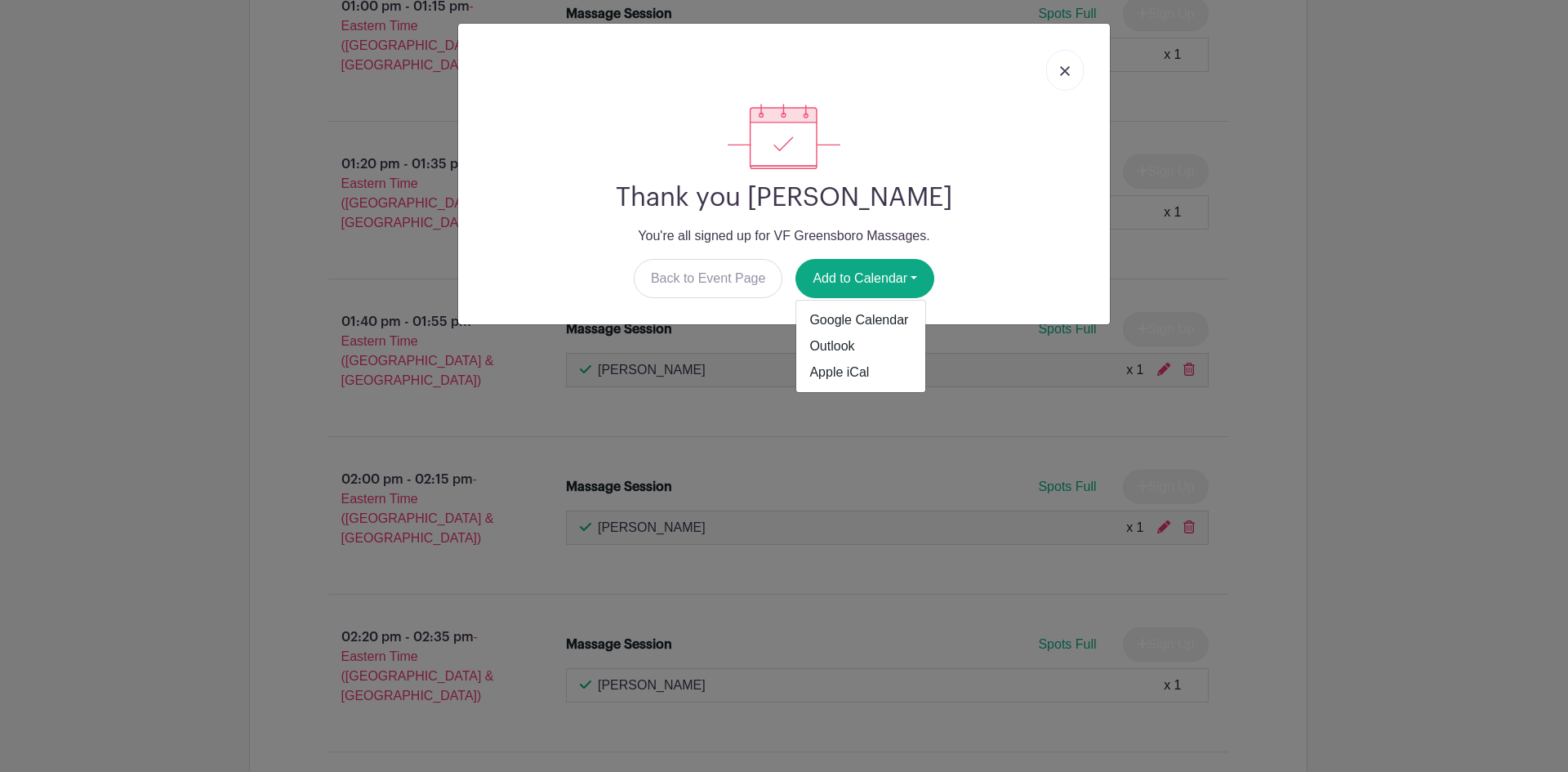
drag, startPoint x: 1022, startPoint y: 319, endPoint x: 1022, endPoint y: 309, distance: 10.0
click at [1022, 309] on div "Thank you Dinorah Fiallo You're all signed up for VF Greensboro Massages. Back …" at bounding box center [784, 174] width 652 height 300
click at [1059, 75] on link at bounding box center [1065, 70] width 38 height 41
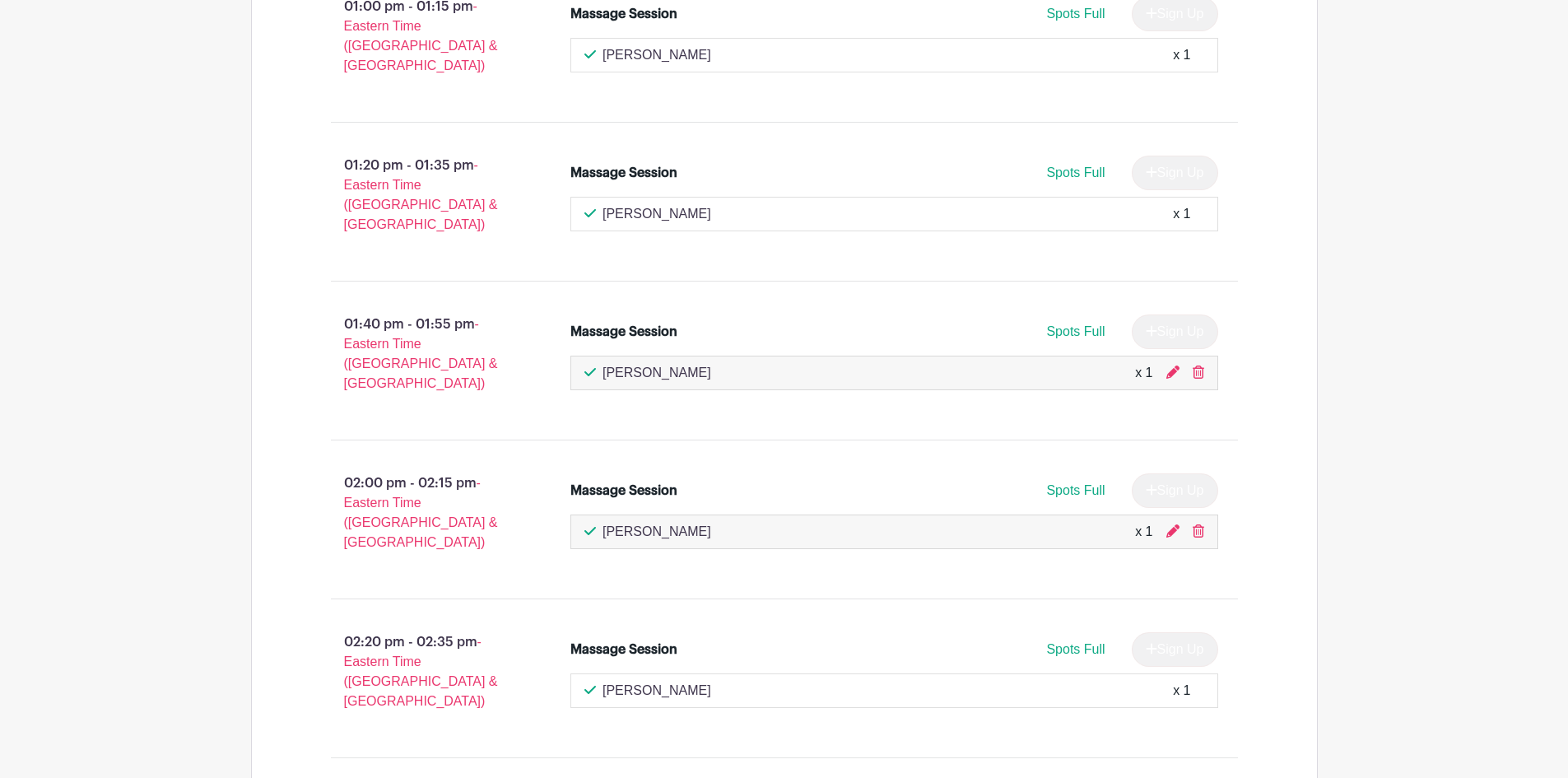
scroll to position [2956, 0]
